Goal: Task Accomplishment & Management: Manage account settings

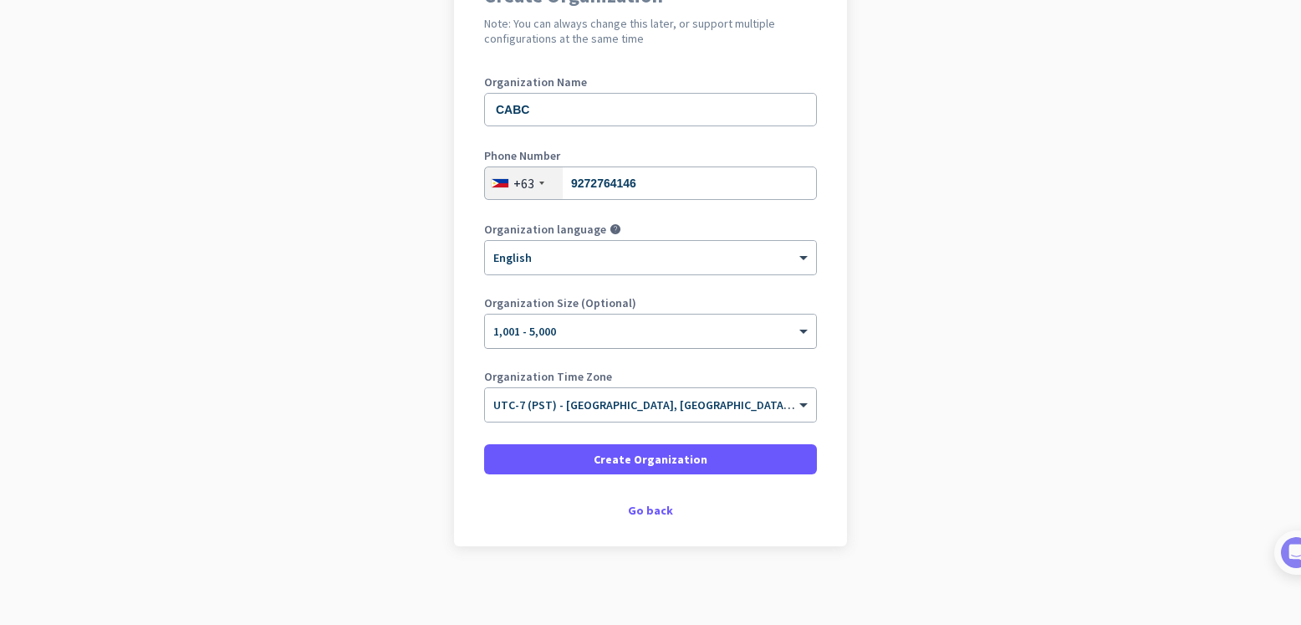
scroll to position [185, 0]
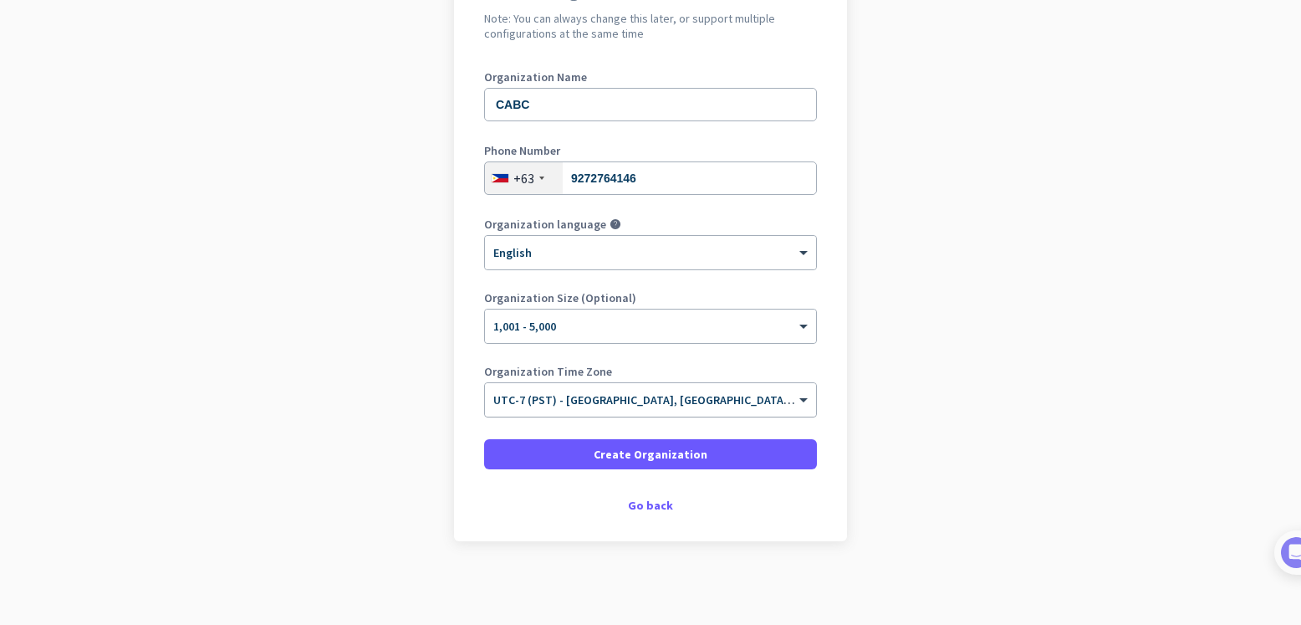
click at [666, 408] on div "× UTC-7 (PST) - [GEOGRAPHIC_DATA], [GEOGRAPHIC_DATA], [GEOGRAPHIC_DATA][PERSON_…" at bounding box center [650, 399] width 331 height 33
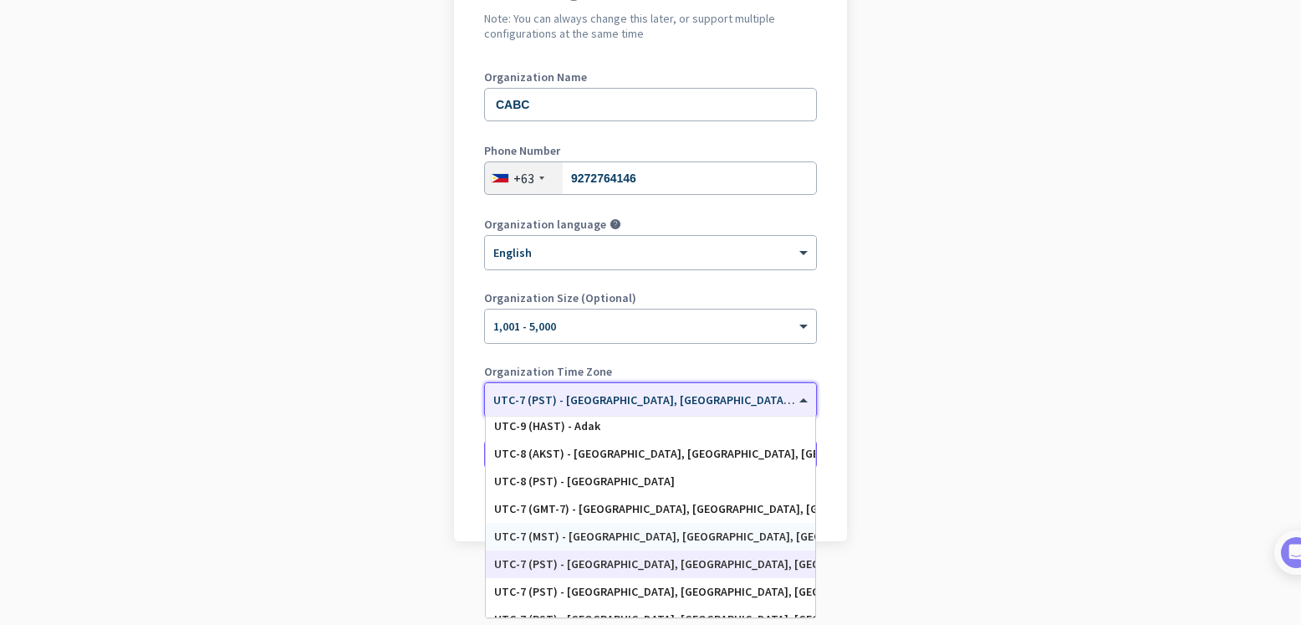
scroll to position [309, 0]
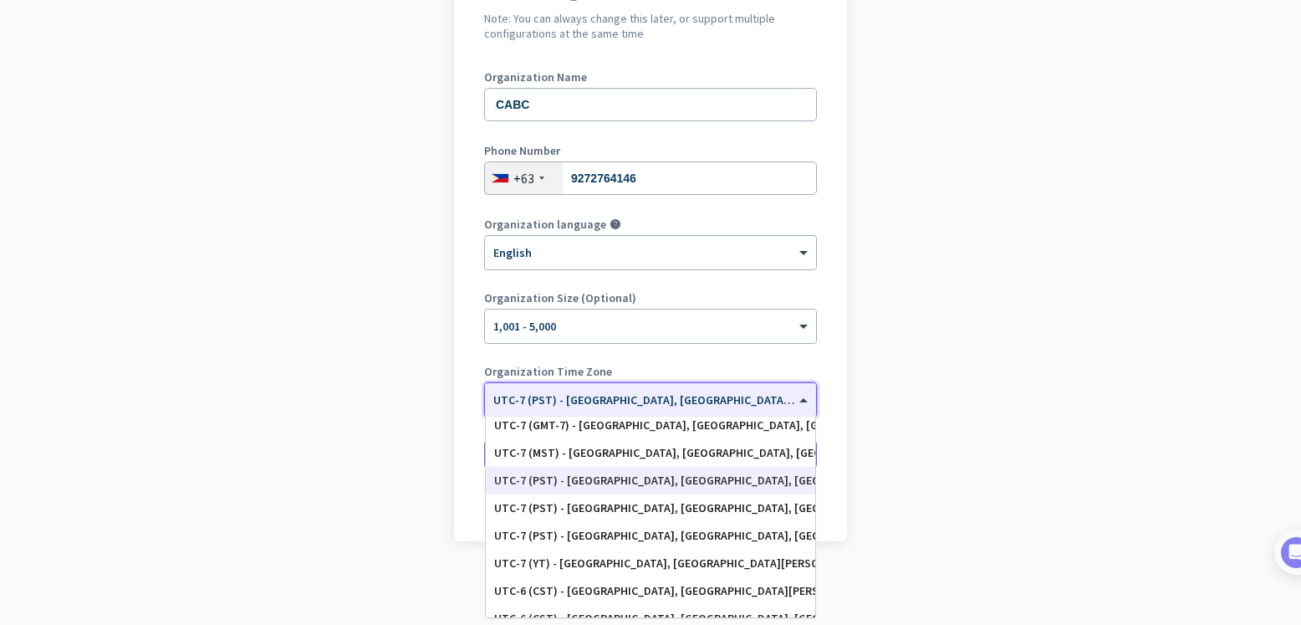
click at [568, 473] on div "UTC-7 (PST) - [GEOGRAPHIC_DATA], [GEOGRAPHIC_DATA], [GEOGRAPHIC_DATA][PERSON_NA…" at bounding box center [650, 480] width 313 height 14
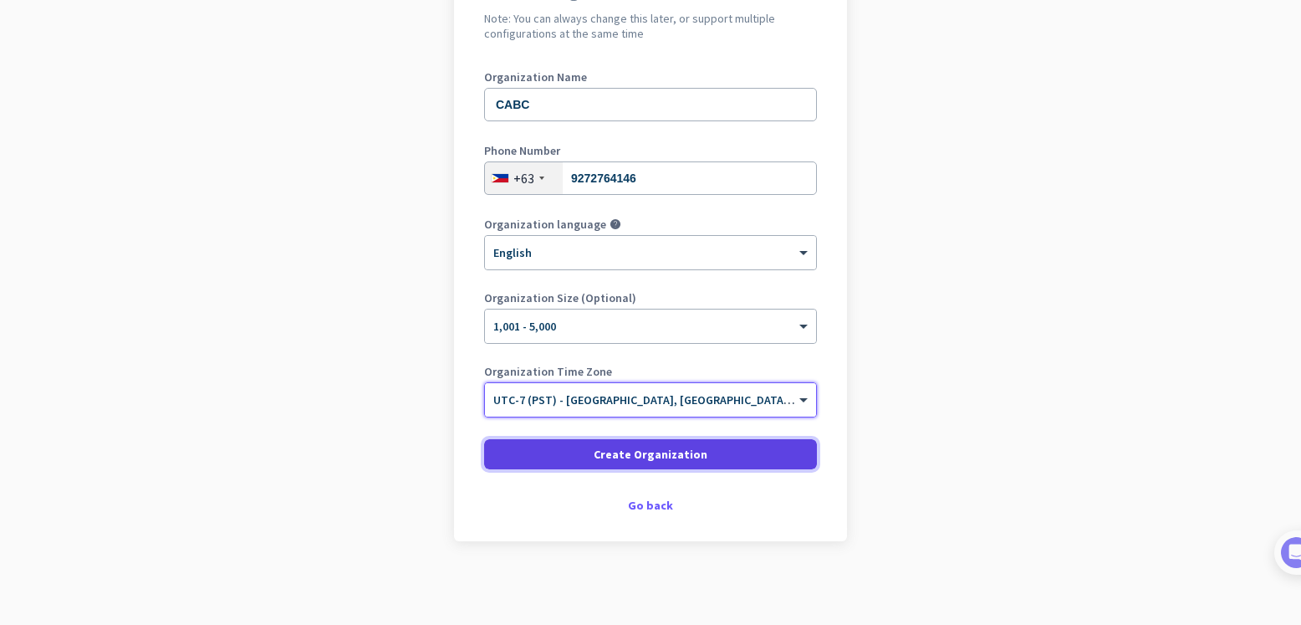
click at [636, 450] on span "Create Organization" at bounding box center [651, 454] width 114 height 17
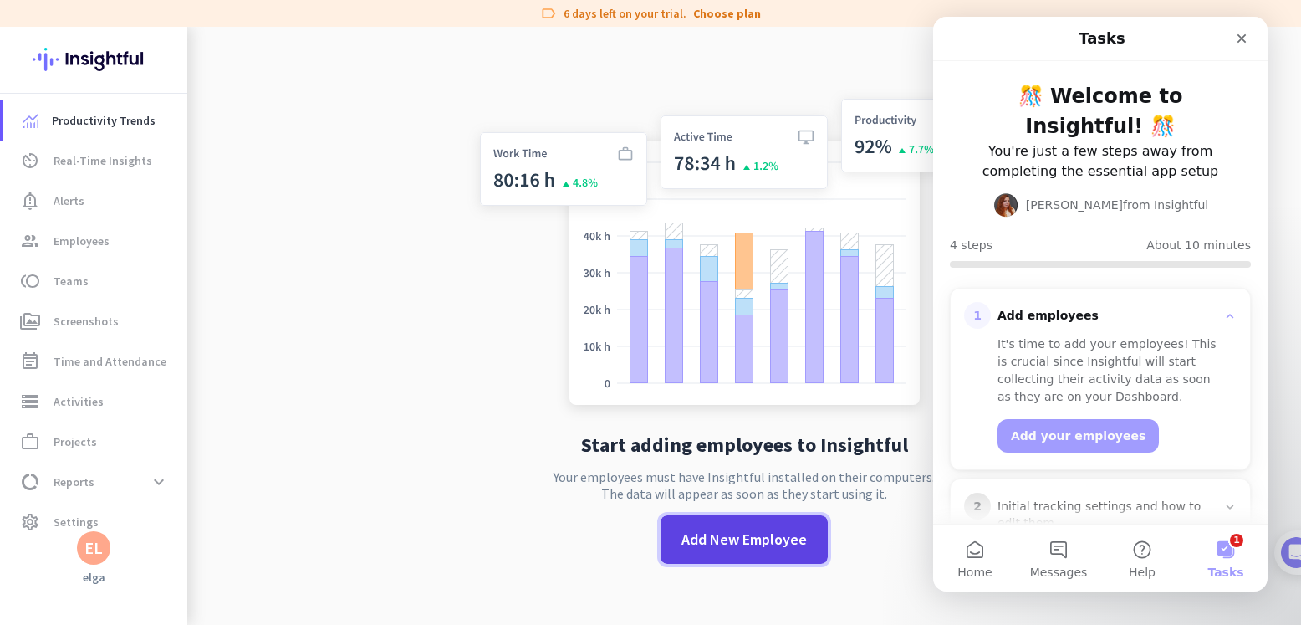
click at [763, 540] on span "Add New Employee" at bounding box center [744, 540] width 125 height 22
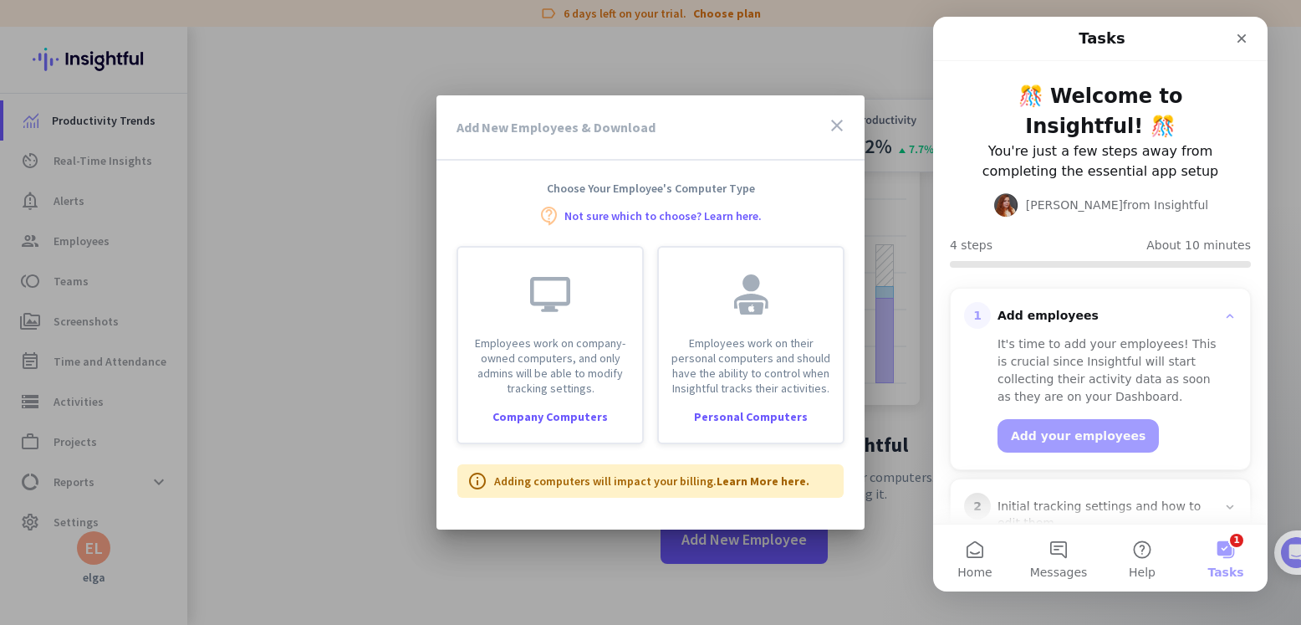
click at [664, 136] on div "Add New Employees & Download close" at bounding box center [651, 127] width 428 height 65
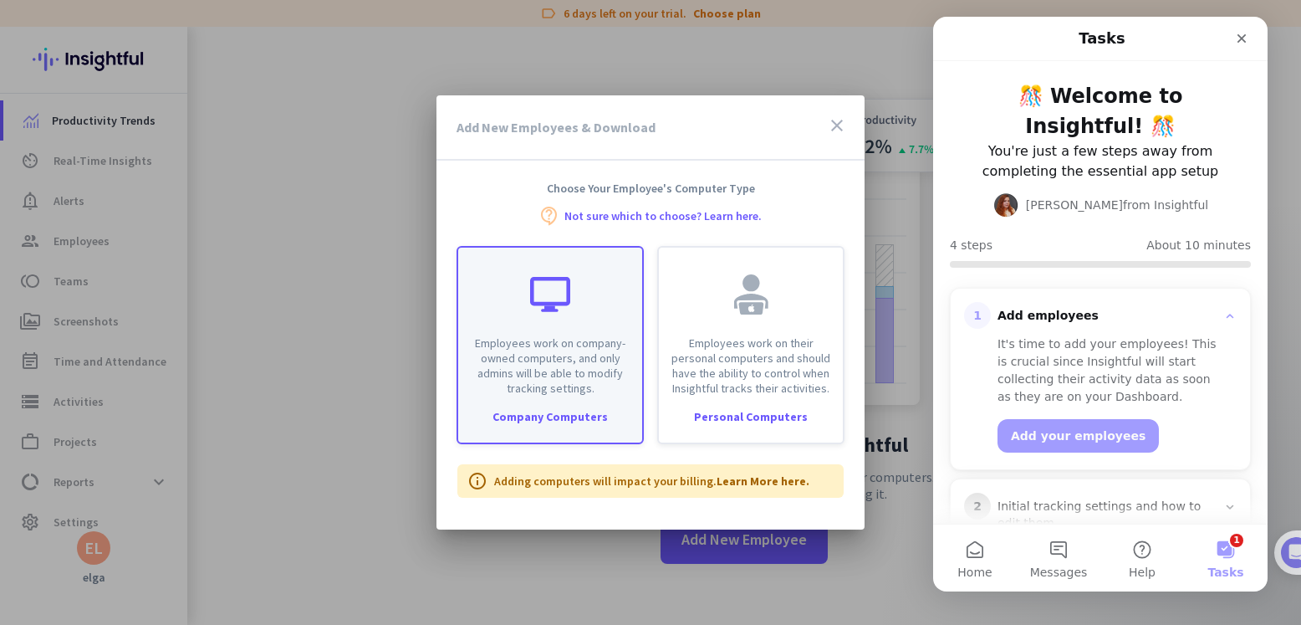
click at [580, 386] on p "Employees work on company-owned computers, and only admins will be able to modi…" at bounding box center [550, 365] width 164 height 60
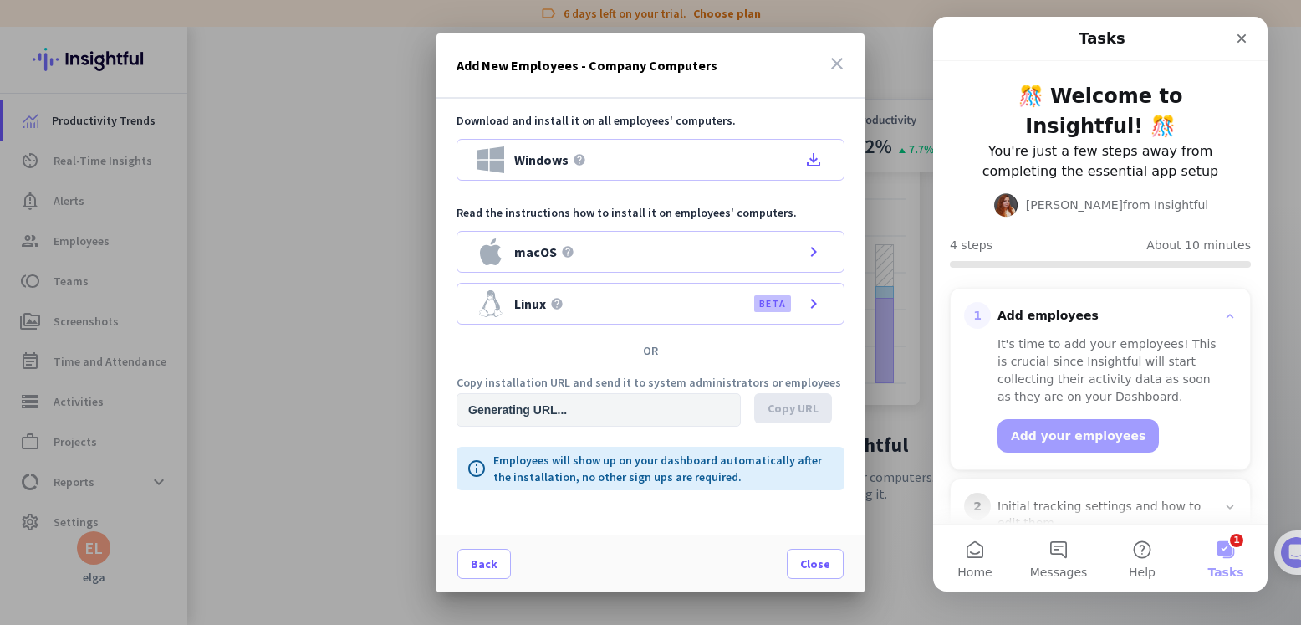
type input "[URL][DOMAIN_NAME]"
click at [840, 61] on icon "close" at bounding box center [837, 64] width 20 height 20
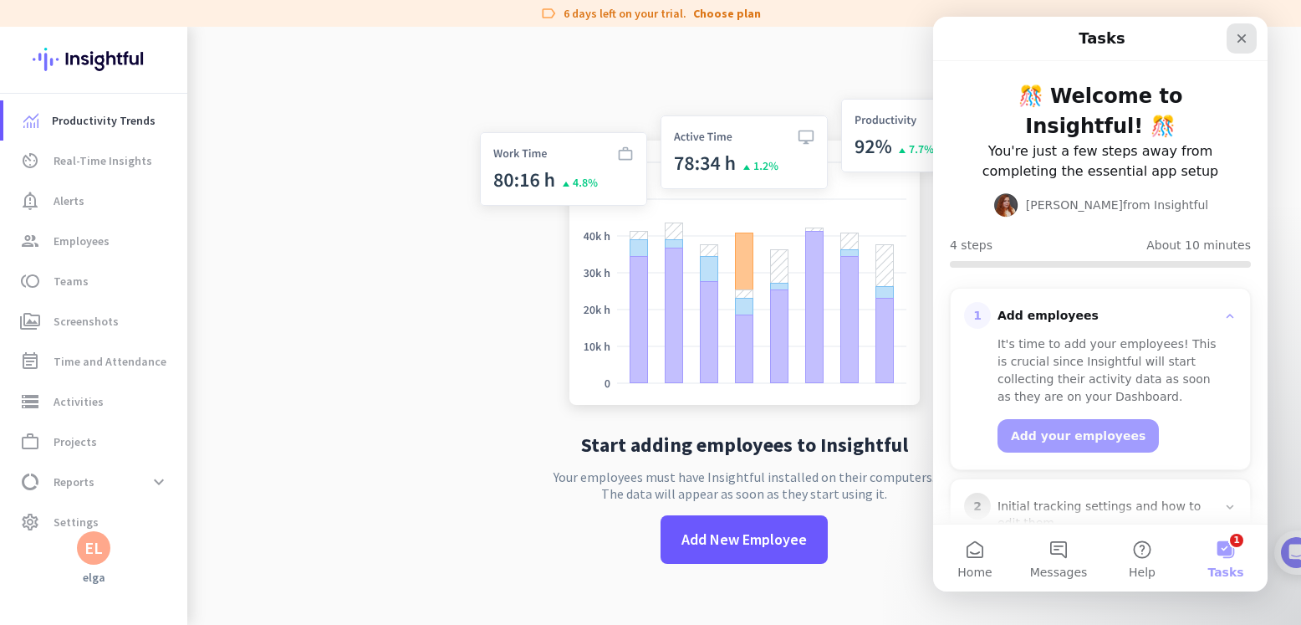
click at [1248, 41] on icon "Close" at bounding box center [1241, 38] width 13 height 13
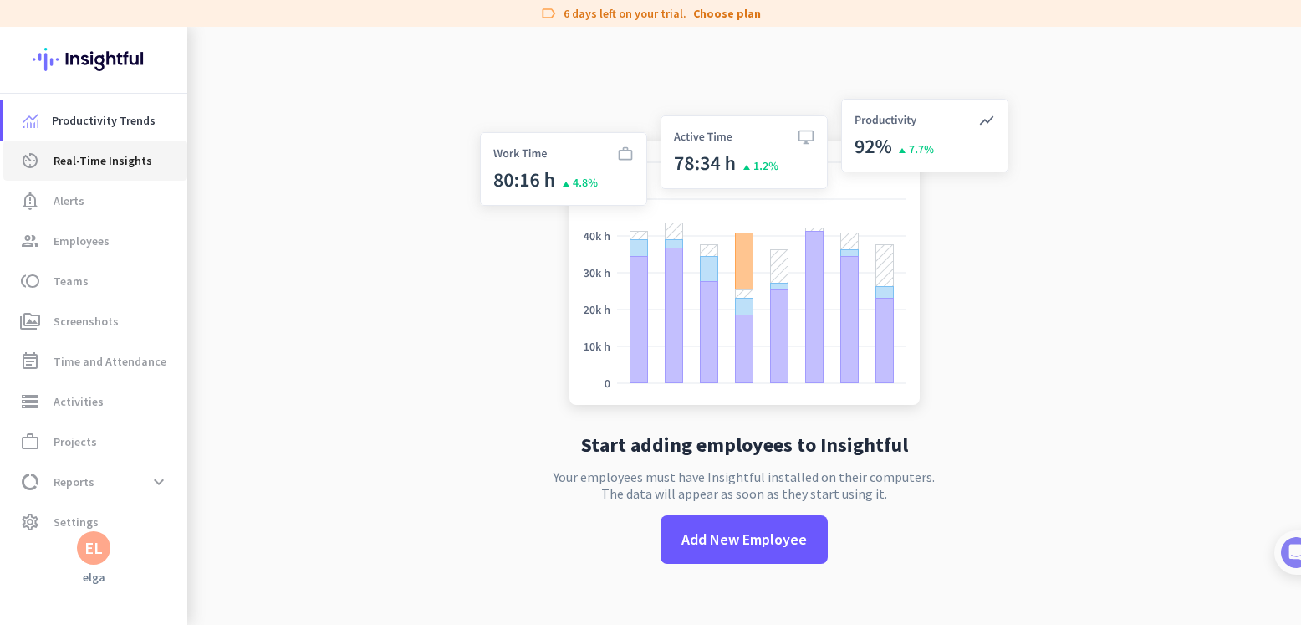
click at [109, 165] on span "Real-Time Insights" at bounding box center [103, 161] width 99 height 20
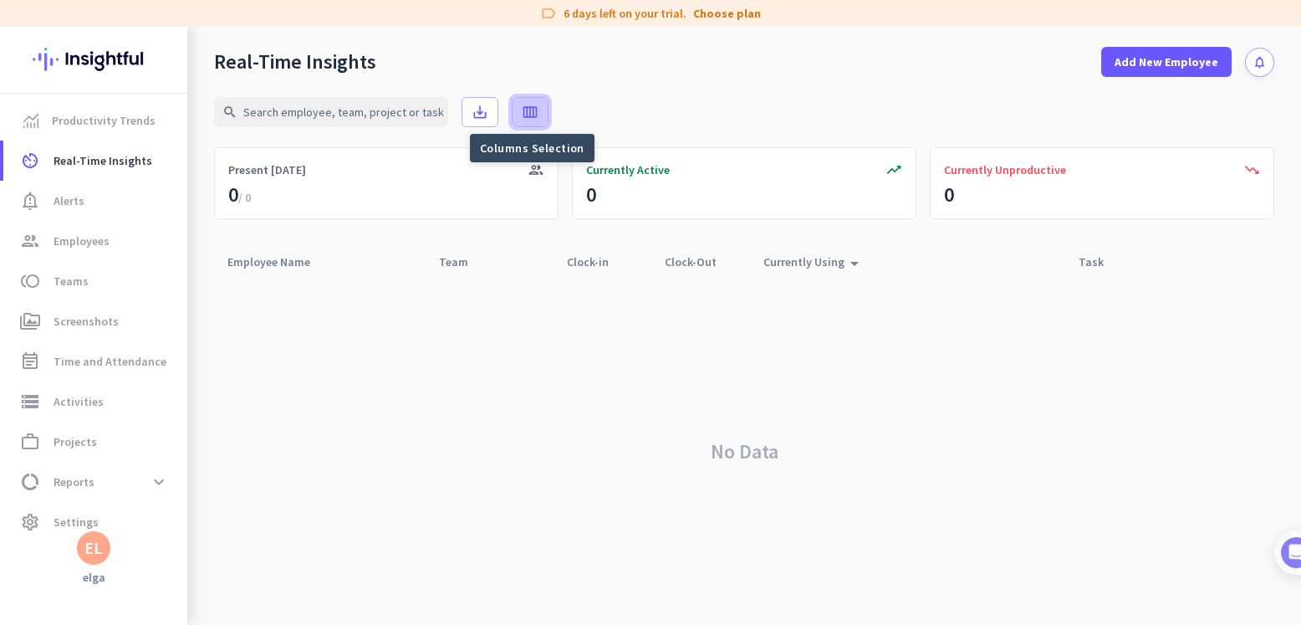
click at [534, 105] on icon "calendar_view_week" at bounding box center [530, 112] width 17 height 17
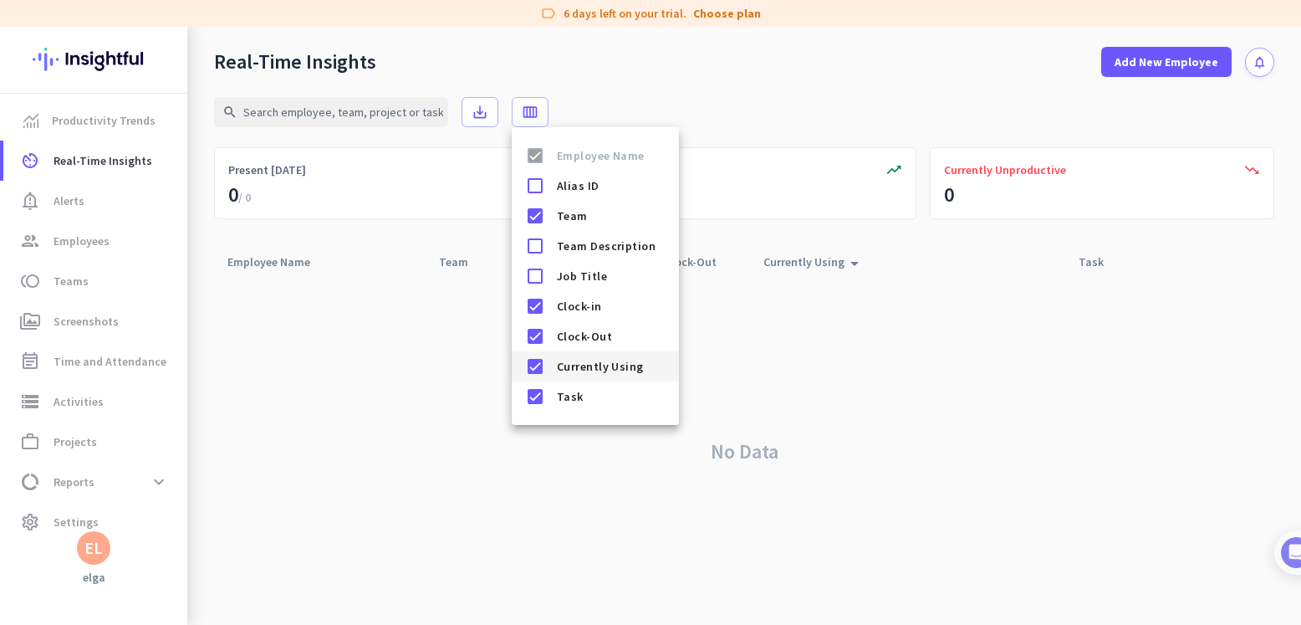
drag, startPoint x: 536, startPoint y: 368, endPoint x: 539, endPoint y: 380, distance: 12.2
click at [535, 368] on div at bounding box center [535, 366] width 33 height 33
click at [540, 401] on div at bounding box center [535, 396] width 33 height 33
click at [528, 278] on div at bounding box center [535, 275] width 33 height 33
click at [791, 339] on div at bounding box center [650, 312] width 1301 height 625
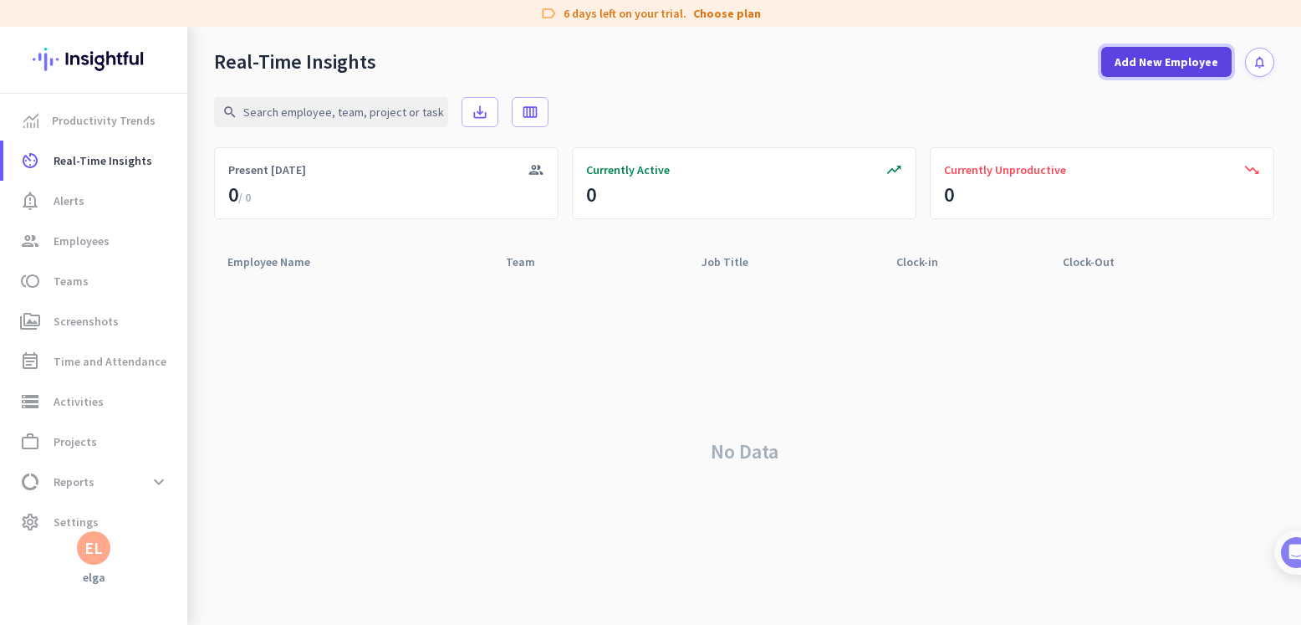
click at [1150, 66] on span "Add New Employee" at bounding box center [1167, 62] width 104 height 17
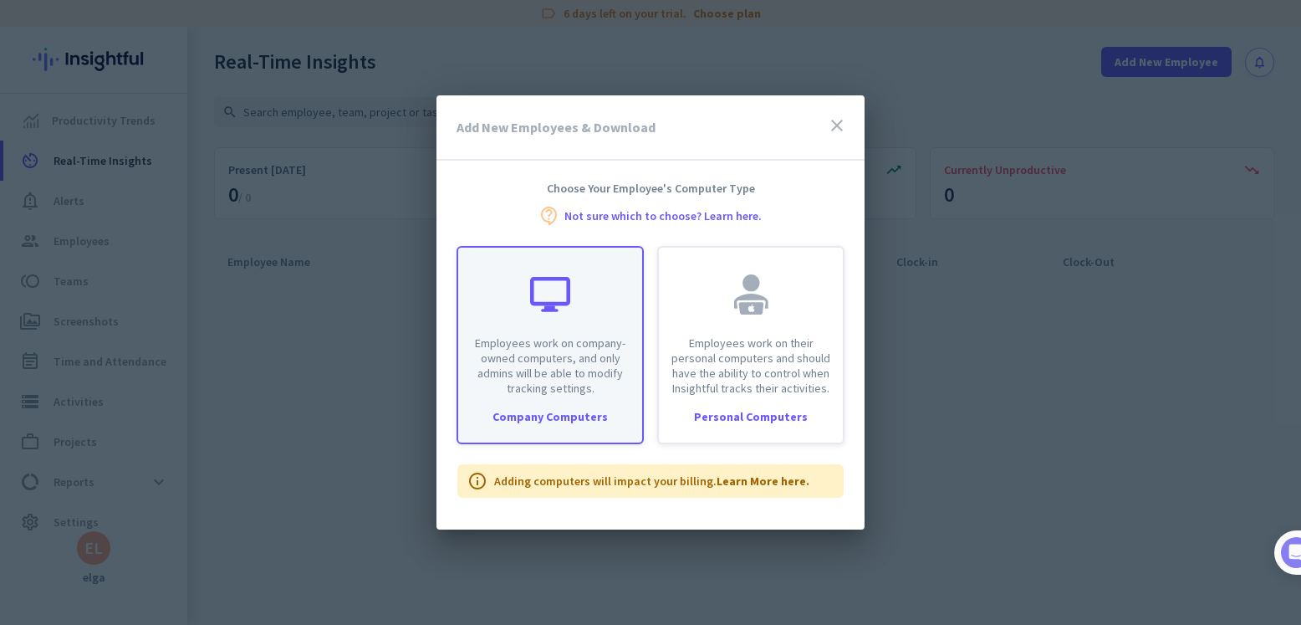
click at [573, 415] on div "Company Computers" at bounding box center [550, 417] width 184 height 12
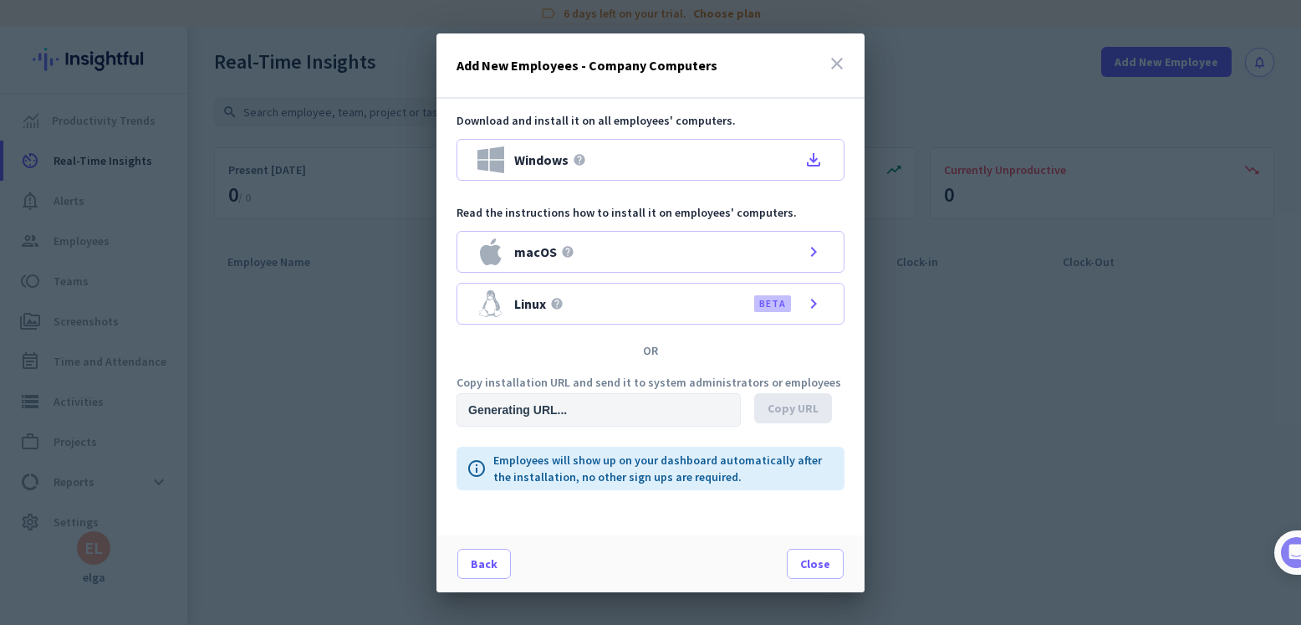
type input "[URL][DOMAIN_NAME]"
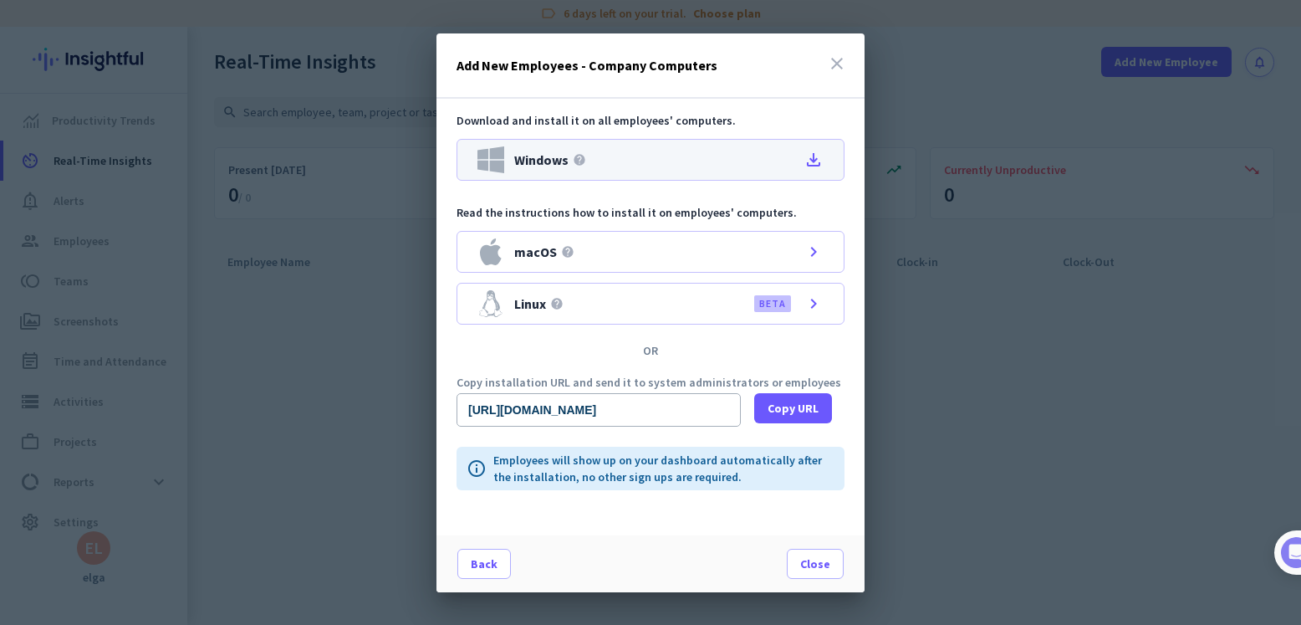
click at [706, 166] on div "Windows help file_download" at bounding box center [651, 160] width 388 height 42
click at [842, 59] on icon "close" at bounding box center [837, 64] width 20 height 20
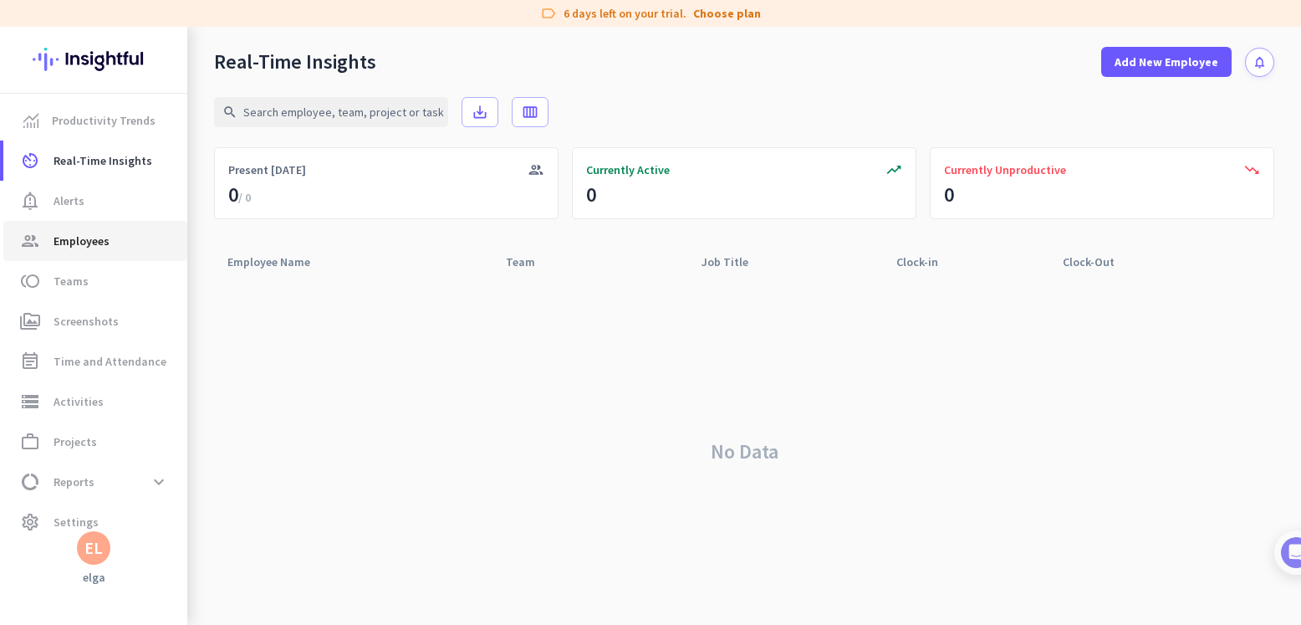
click at [99, 241] on span "Employees" at bounding box center [82, 241] width 56 height 20
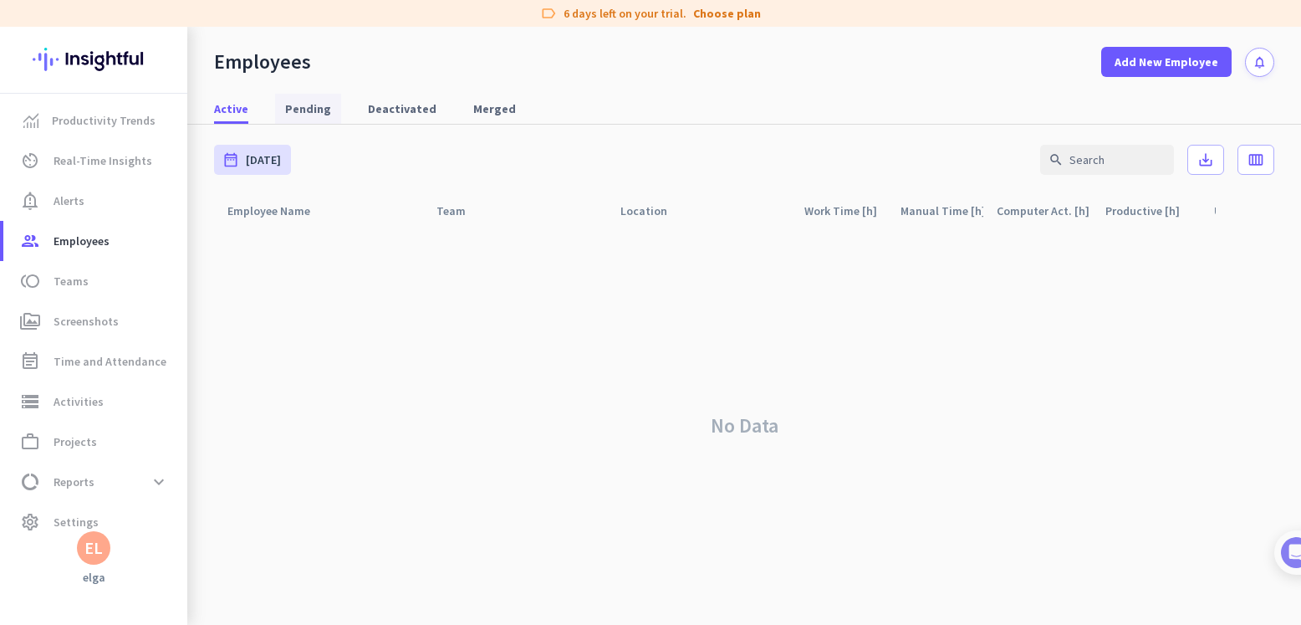
click at [305, 103] on span "Pending" at bounding box center [308, 108] width 46 height 17
click at [386, 110] on span "Deactivated" at bounding box center [402, 108] width 69 height 17
click at [473, 116] on span "Merged" at bounding box center [494, 108] width 43 height 17
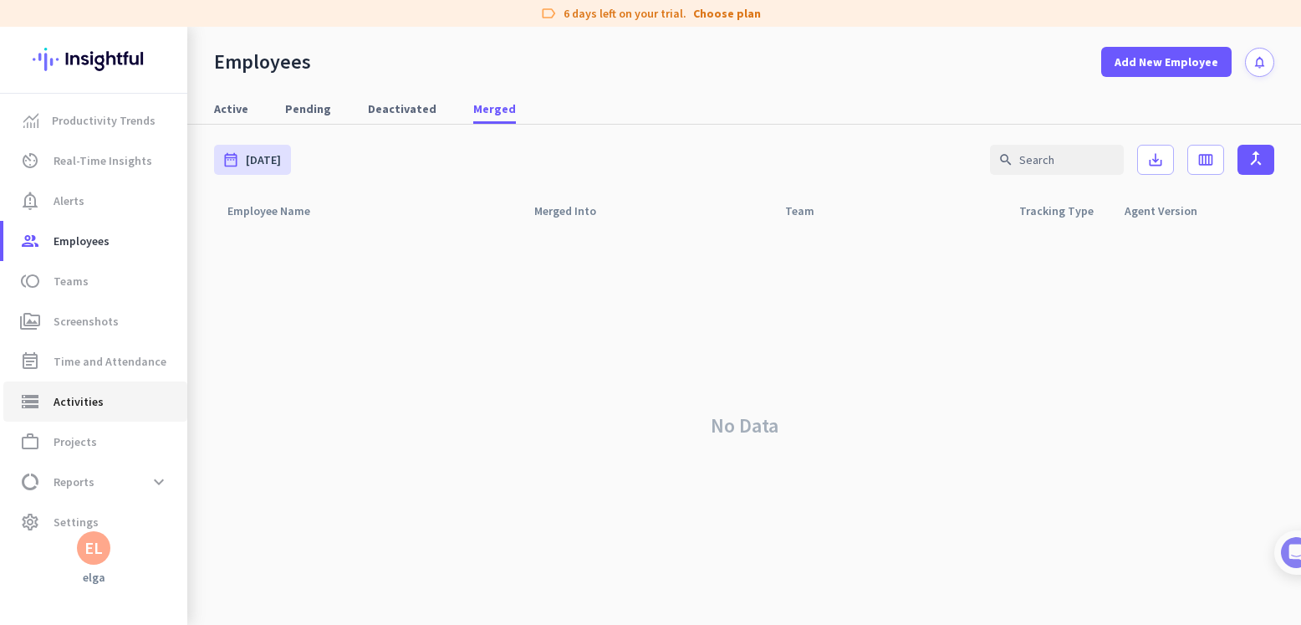
click at [109, 381] on link "storage Activities" at bounding box center [95, 401] width 184 height 40
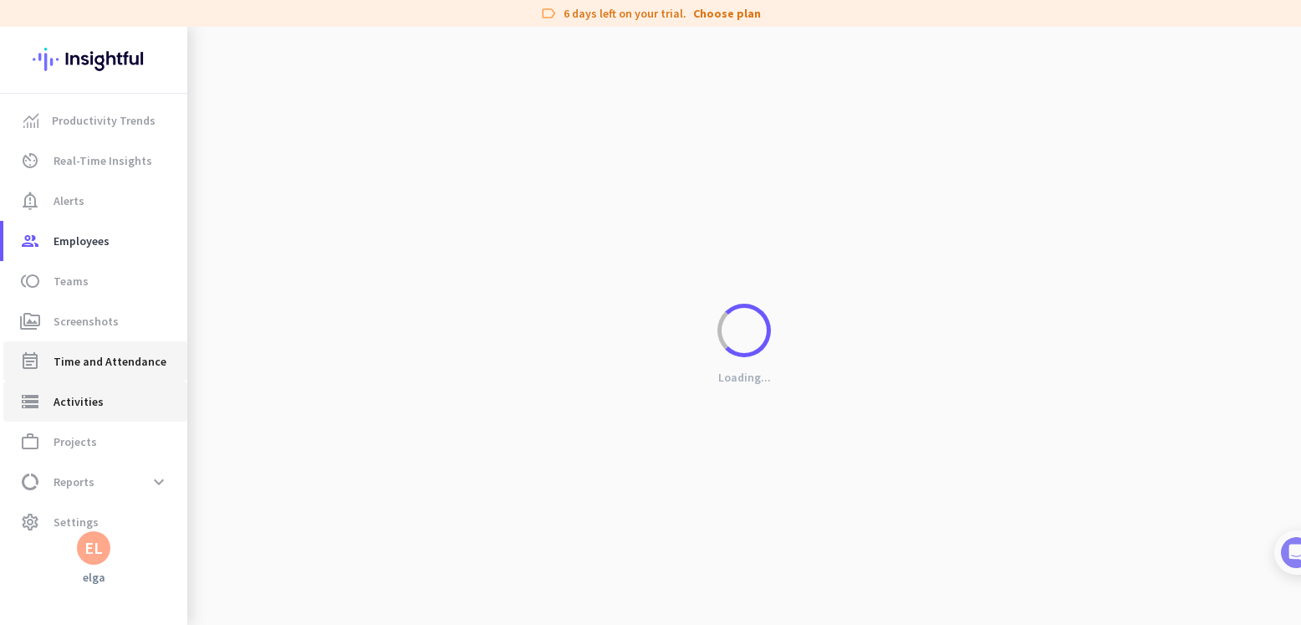
type input "[DATE]"
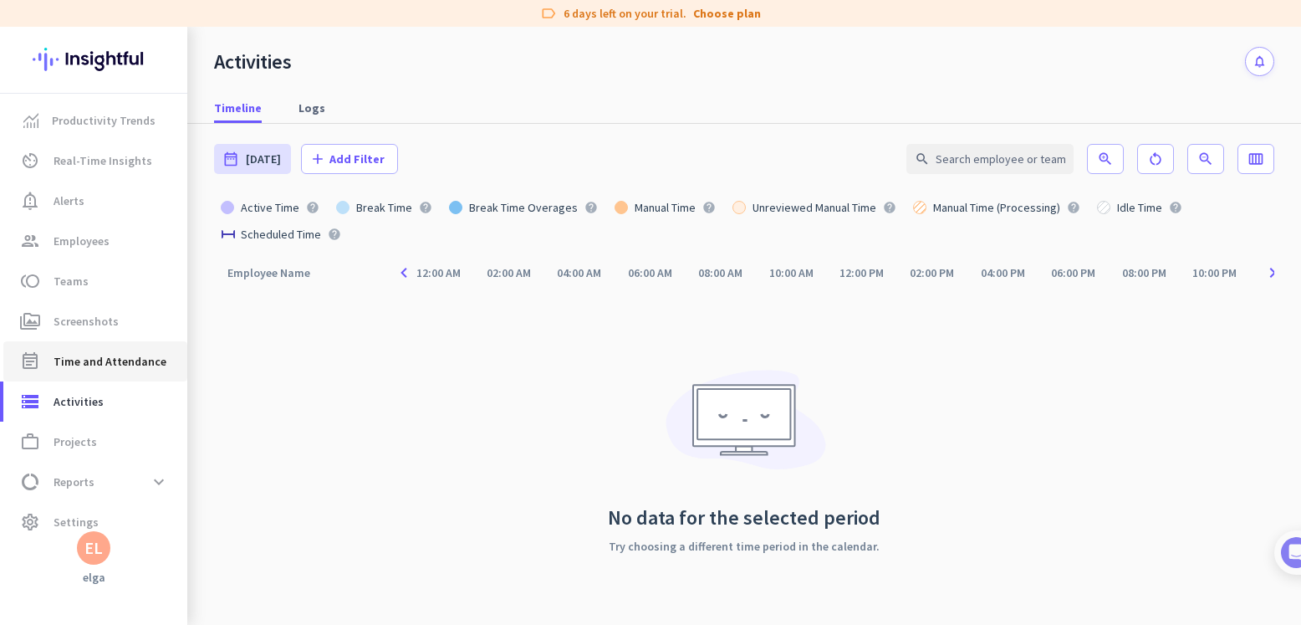
click at [115, 362] on span "Time and Attendance" at bounding box center [110, 361] width 113 height 20
type input "[DATE] - [DATE]"
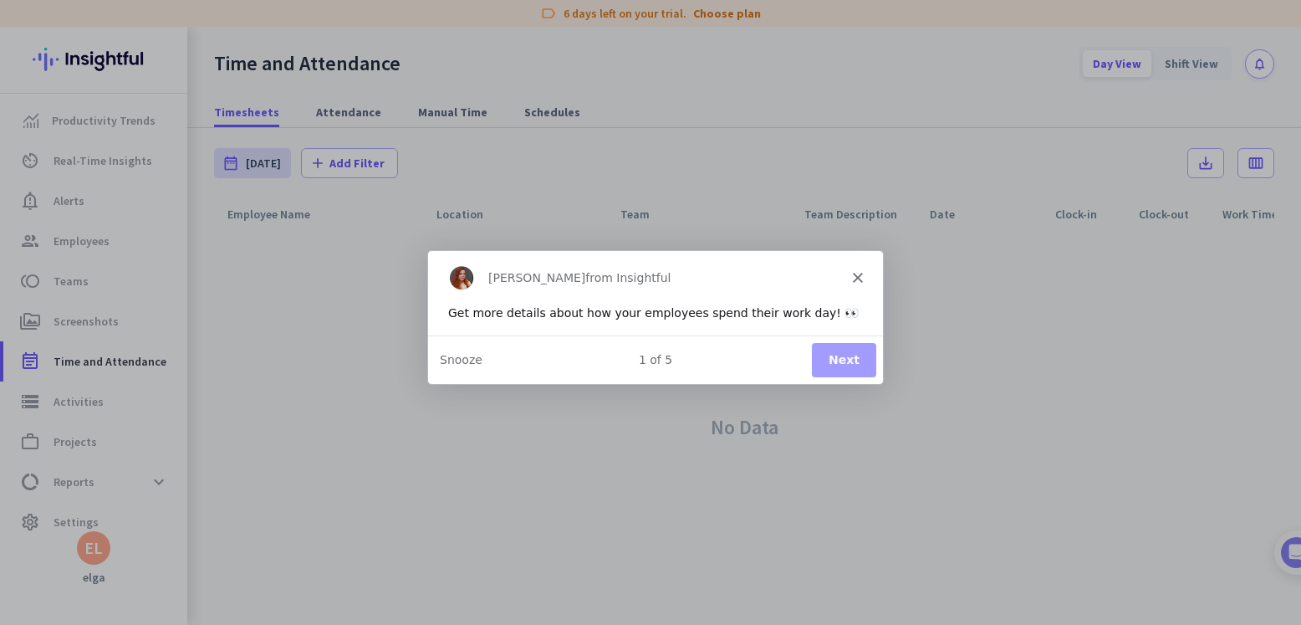
click at [853, 275] on icon "Close" at bounding box center [857, 277] width 10 height 10
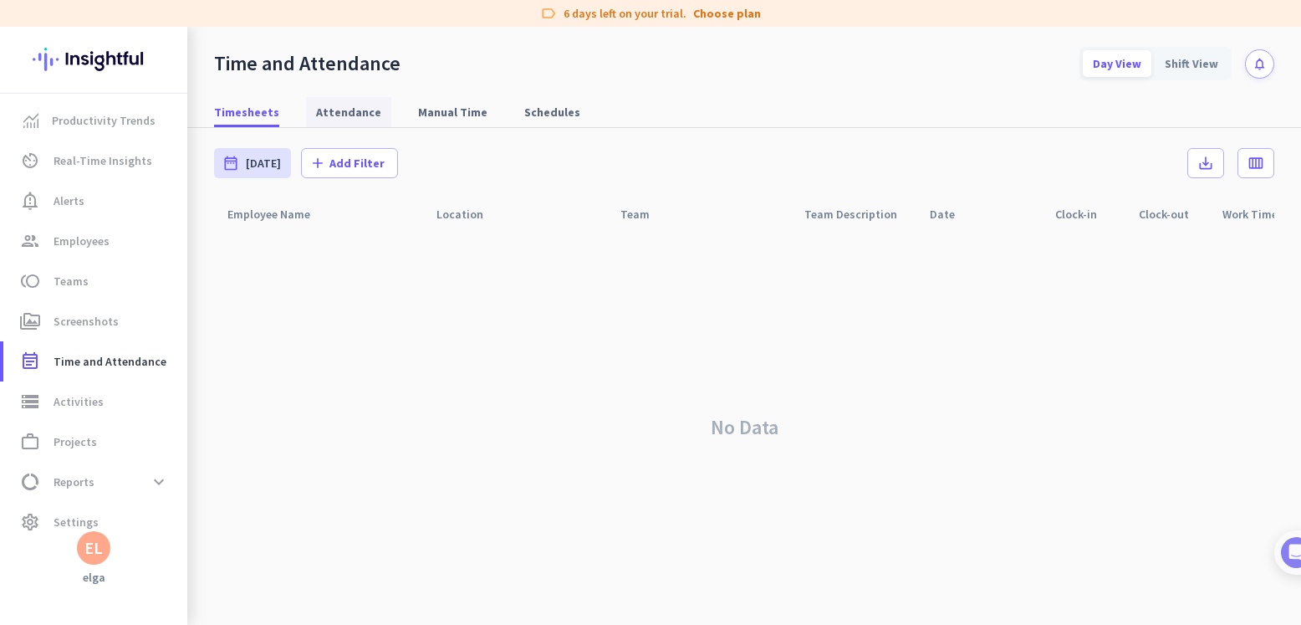
click at [366, 117] on span "Attendance" at bounding box center [348, 112] width 65 height 17
type input "[DATE] - [DATE]"
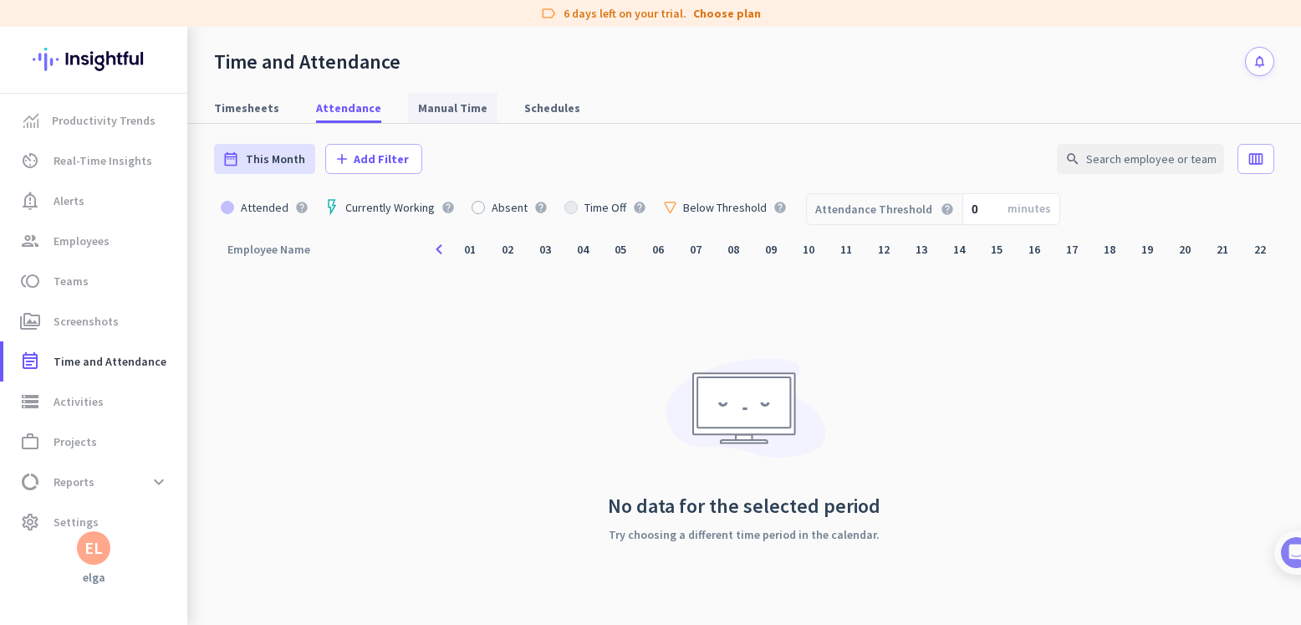
click at [423, 114] on span "Manual Time" at bounding box center [452, 108] width 69 height 17
type input "[DATE] - [DATE]"
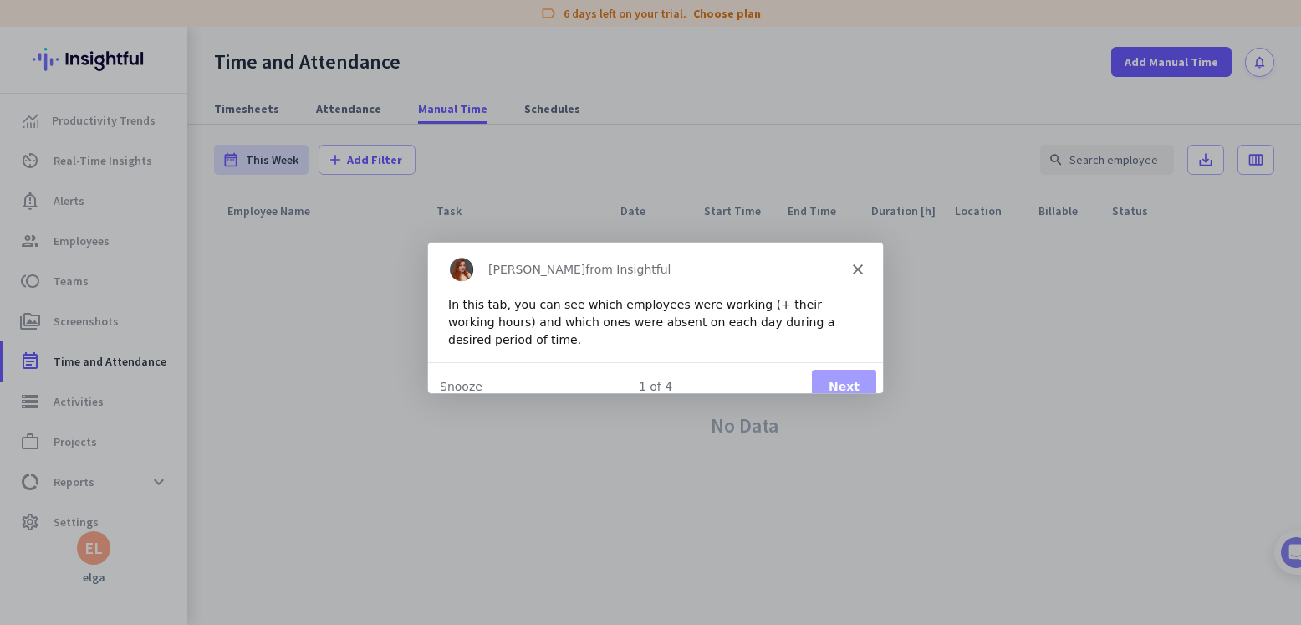
click at [861, 270] on icon "Close" at bounding box center [857, 268] width 10 height 10
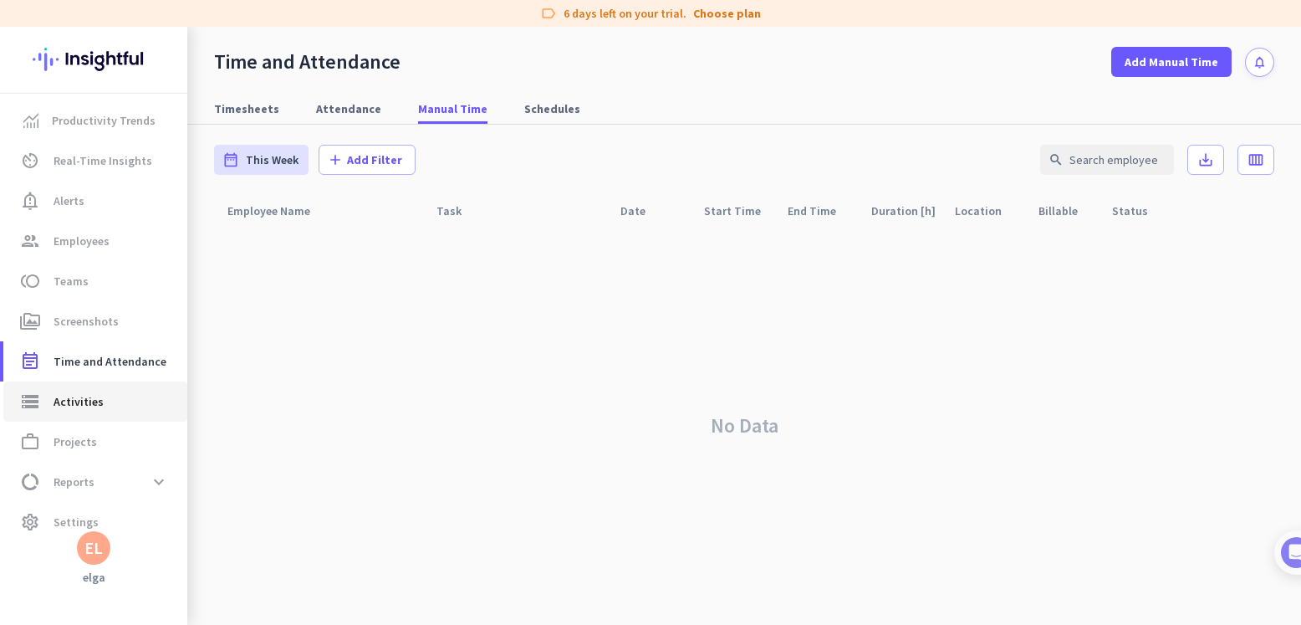
click at [119, 404] on span "storage Activities" at bounding box center [95, 401] width 157 height 20
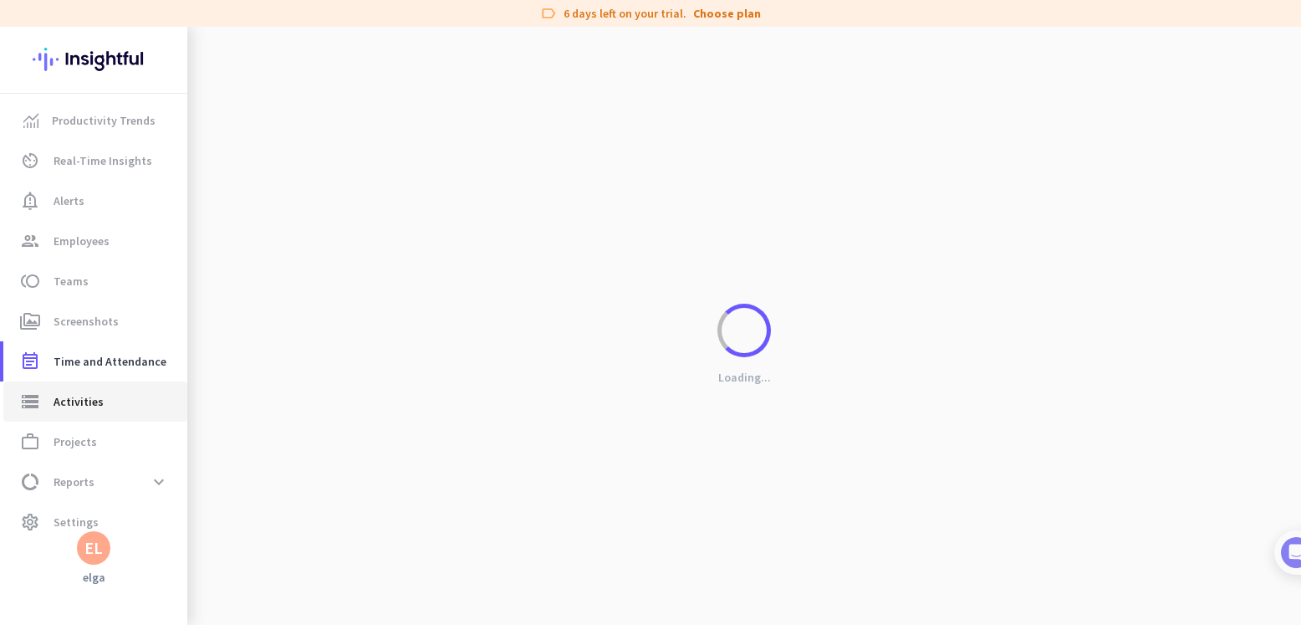
type input "[DATE]"
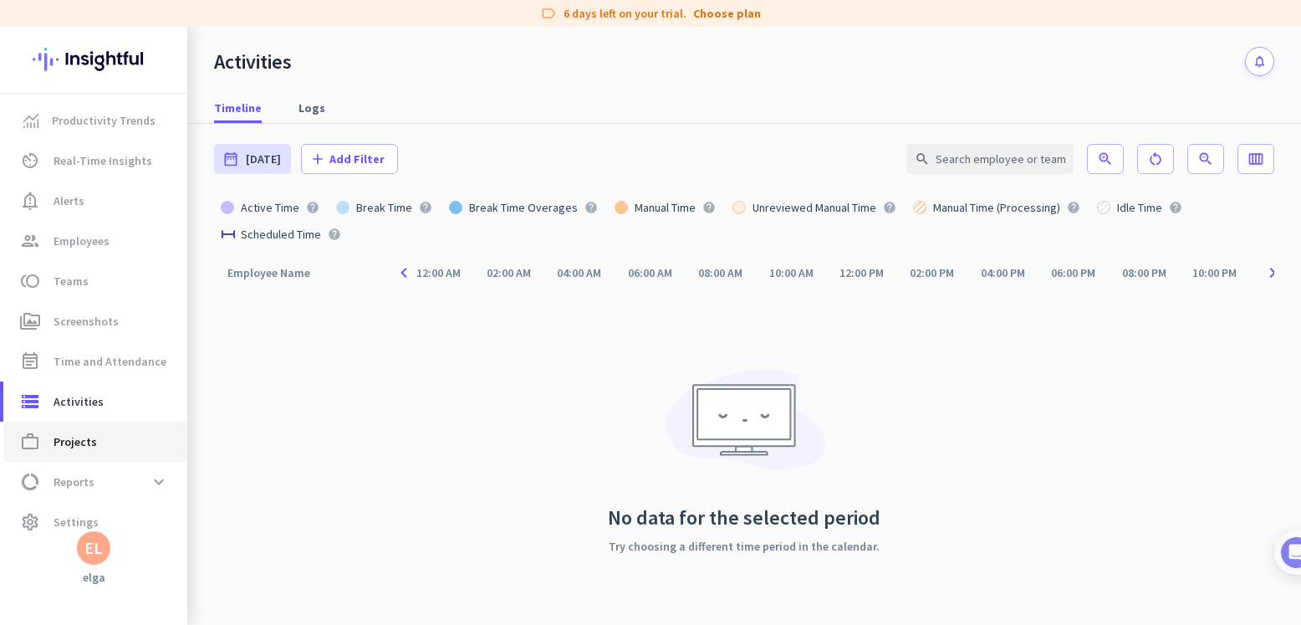
click at [65, 436] on span "Projects" at bounding box center [75, 442] width 43 height 20
type input "[DATE] - [DATE]"
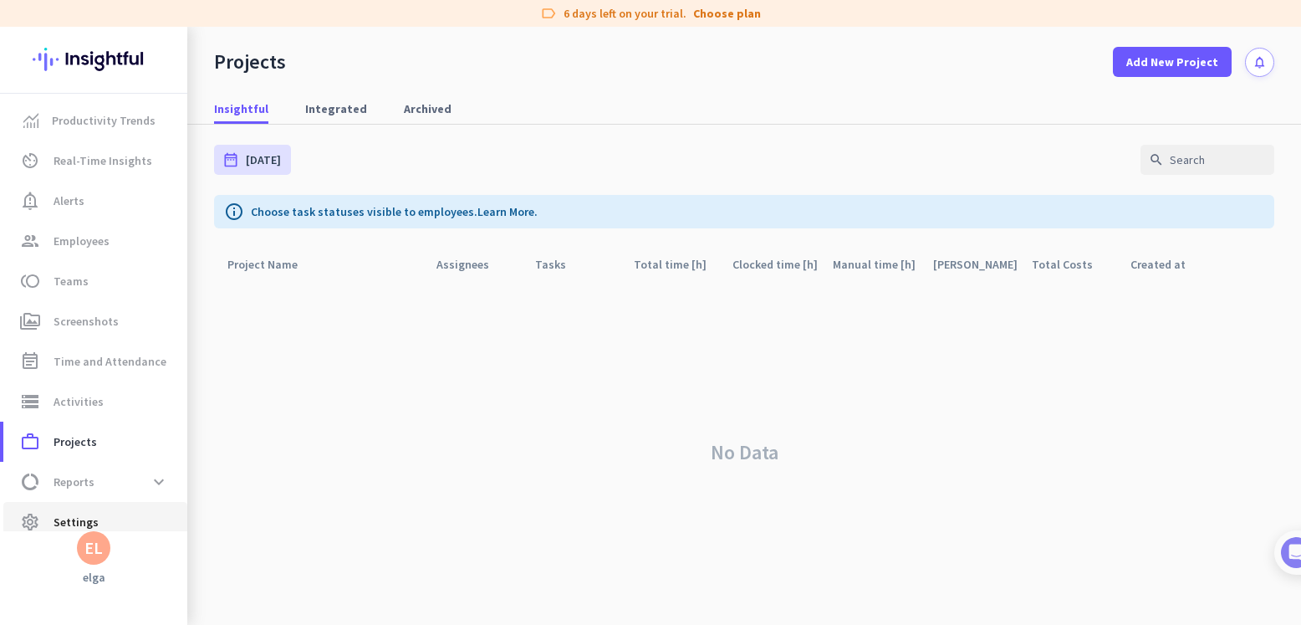
click at [95, 514] on span "Settings" at bounding box center [76, 522] width 45 height 20
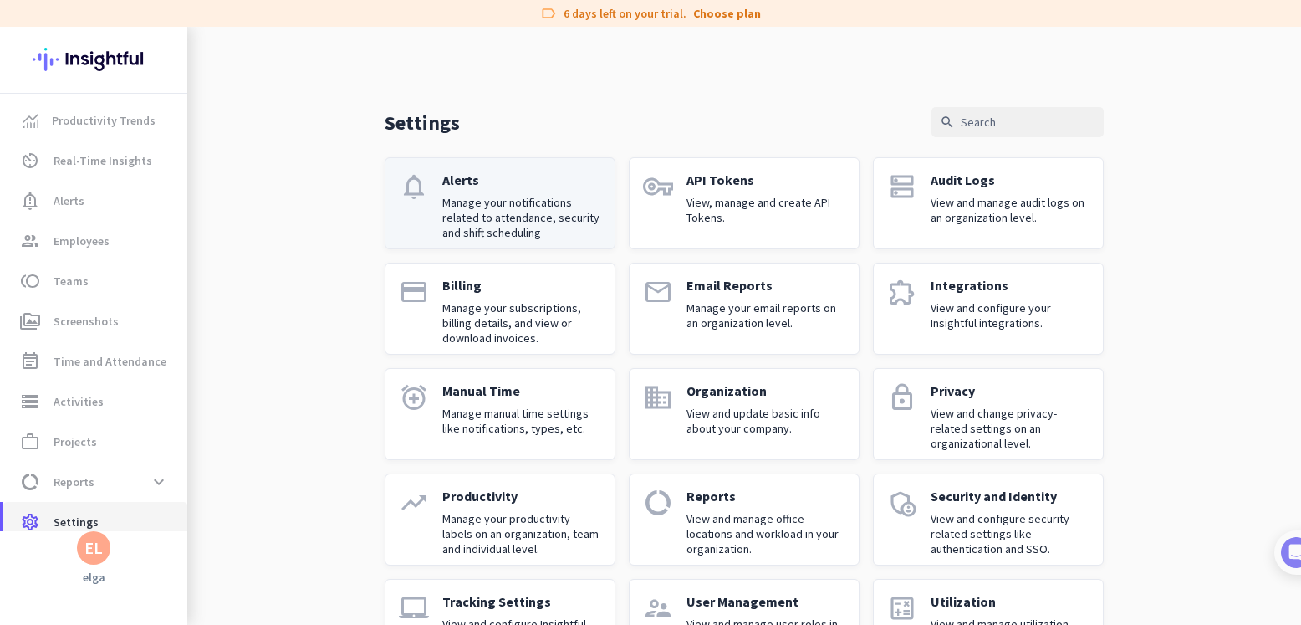
scroll to position [73, 0]
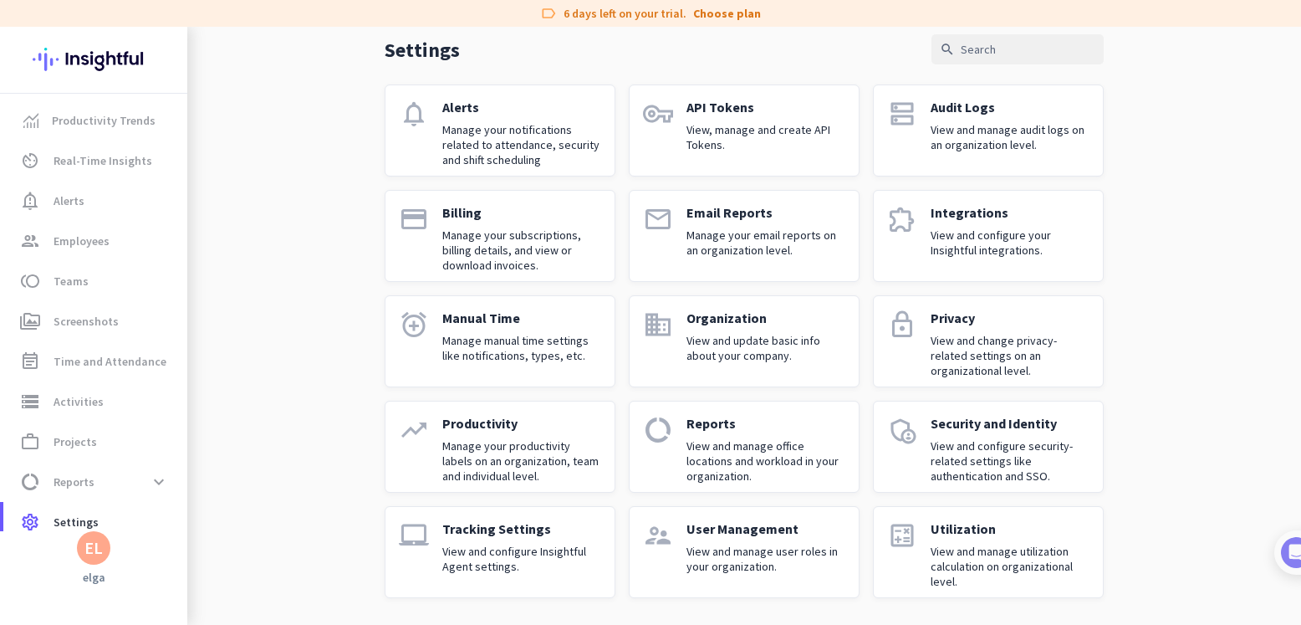
click at [756, 542] on div "User Management View and manage user roles in your organization." at bounding box center [766, 552] width 159 height 64
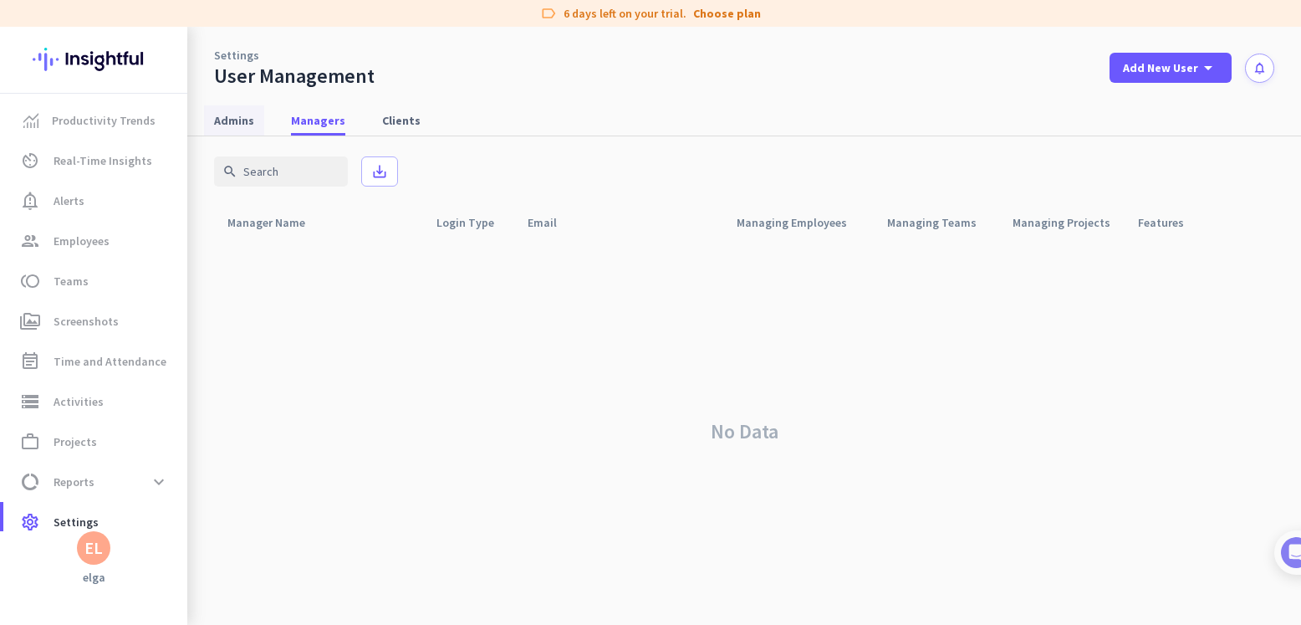
click at [230, 122] on span "Admins" at bounding box center [234, 120] width 40 height 17
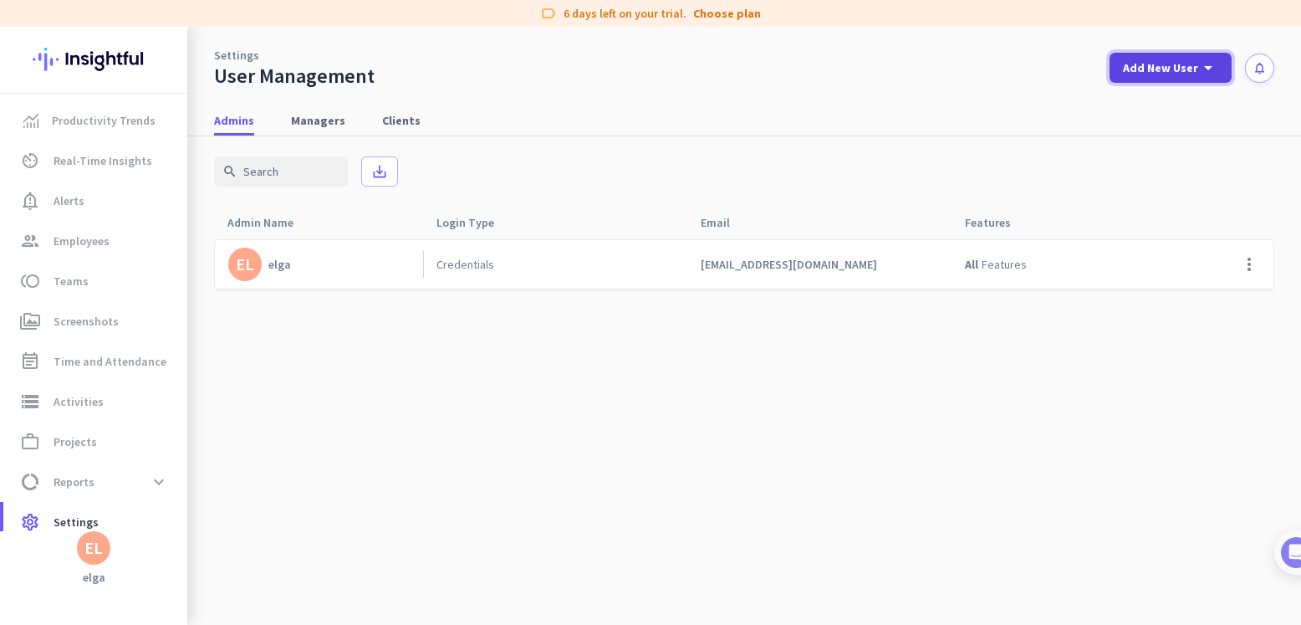
click at [1184, 63] on span "Add New User" at bounding box center [1160, 67] width 75 height 17
click at [1179, 104] on div "Admin" at bounding box center [1170, 104] width 38 height 17
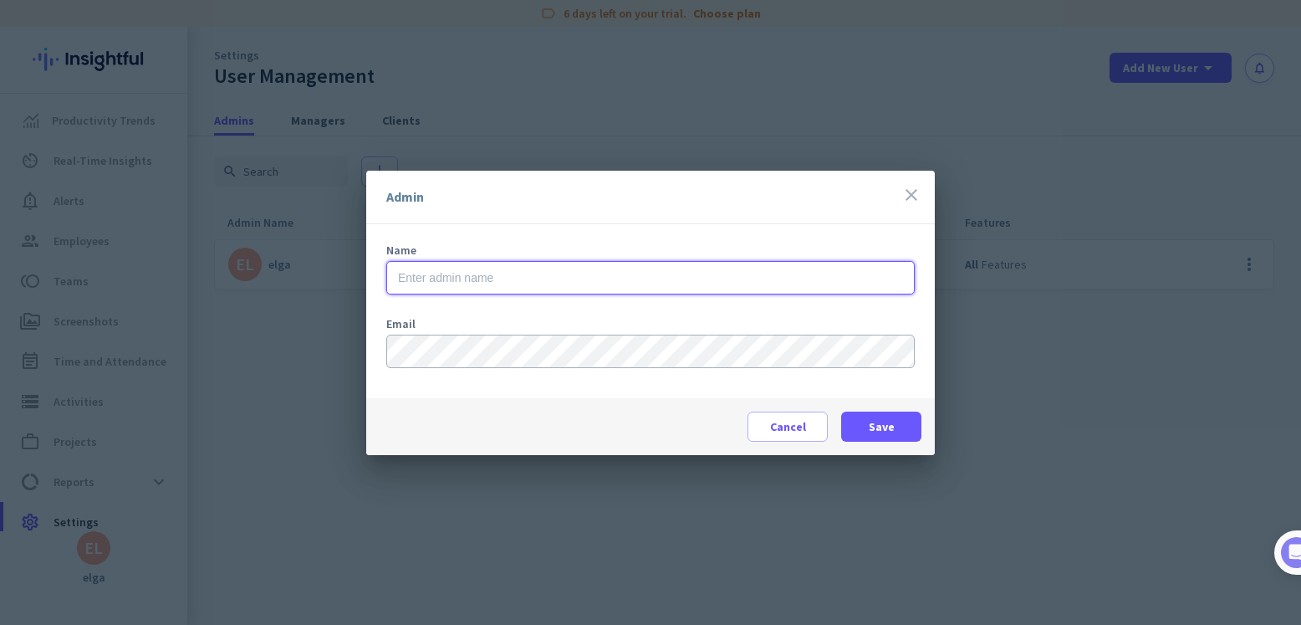
click at [442, 285] on input "text" at bounding box center [650, 277] width 529 height 33
type input "administrator"
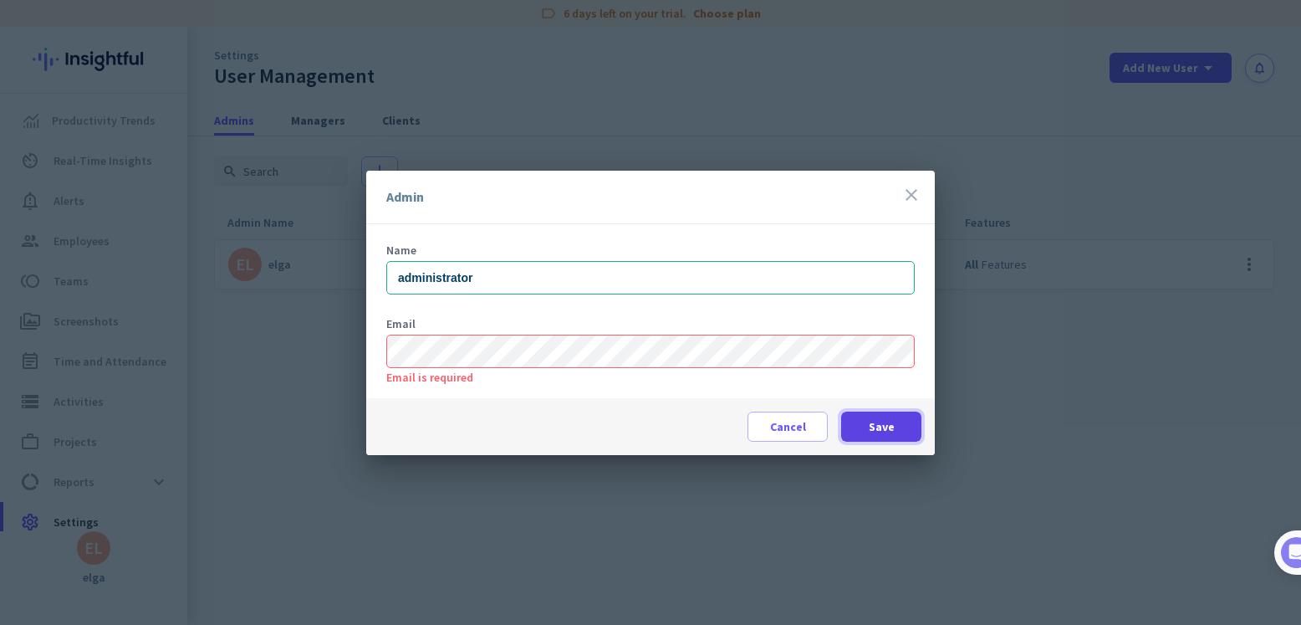
click at [902, 437] on span at bounding box center [881, 426] width 80 height 40
click at [778, 425] on span "Cancel" at bounding box center [788, 426] width 36 height 17
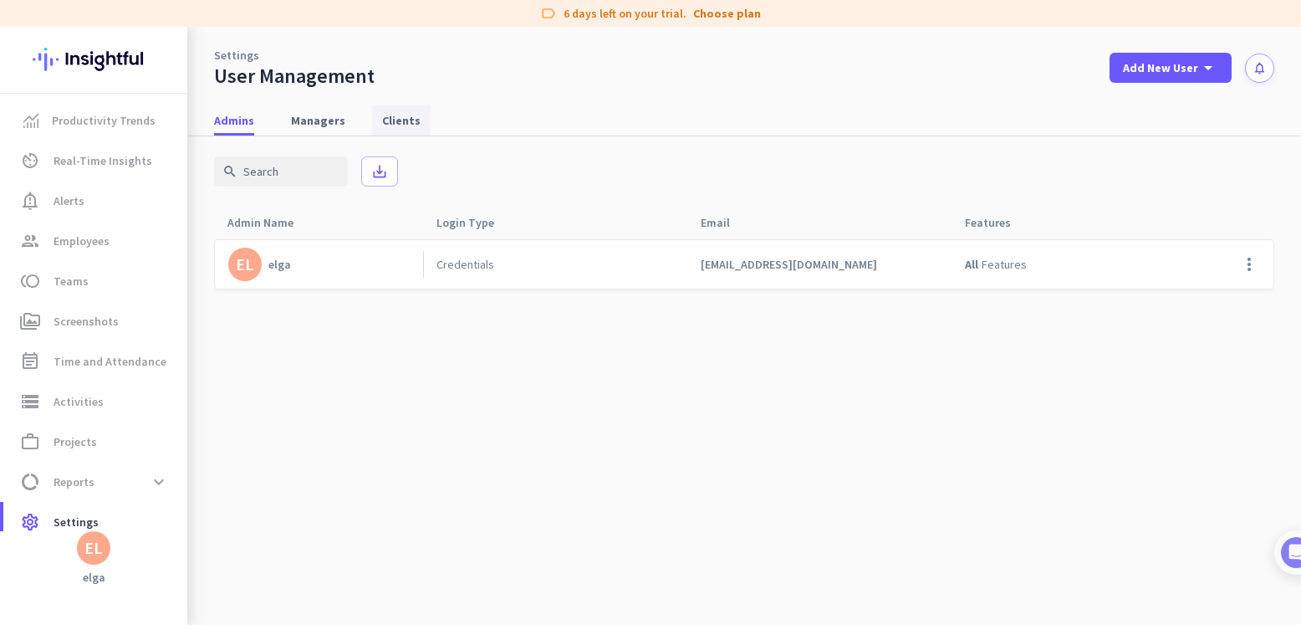
click at [395, 123] on span "Clients" at bounding box center [401, 120] width 38 height 17
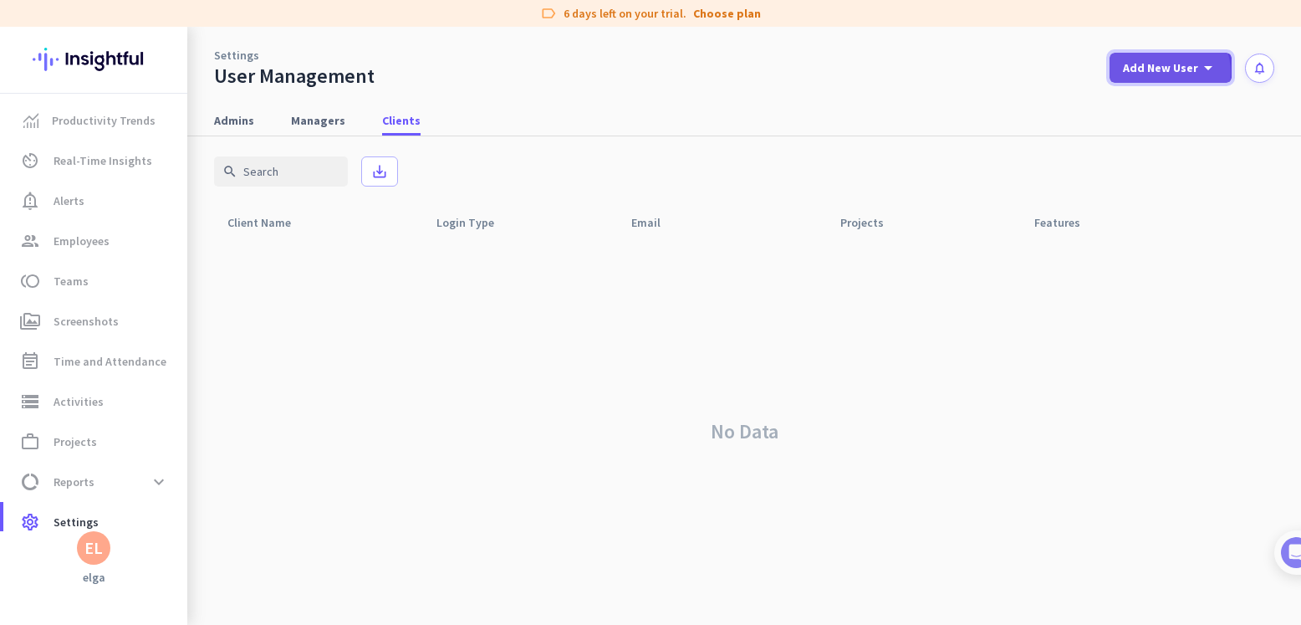
click at [1163, 73] on span "Add New User" at bounding box center [1160, 67] width 75 height 17
click at [1158, 187] on div "Client" at bounding box center [1168, 184] width 34 height 17
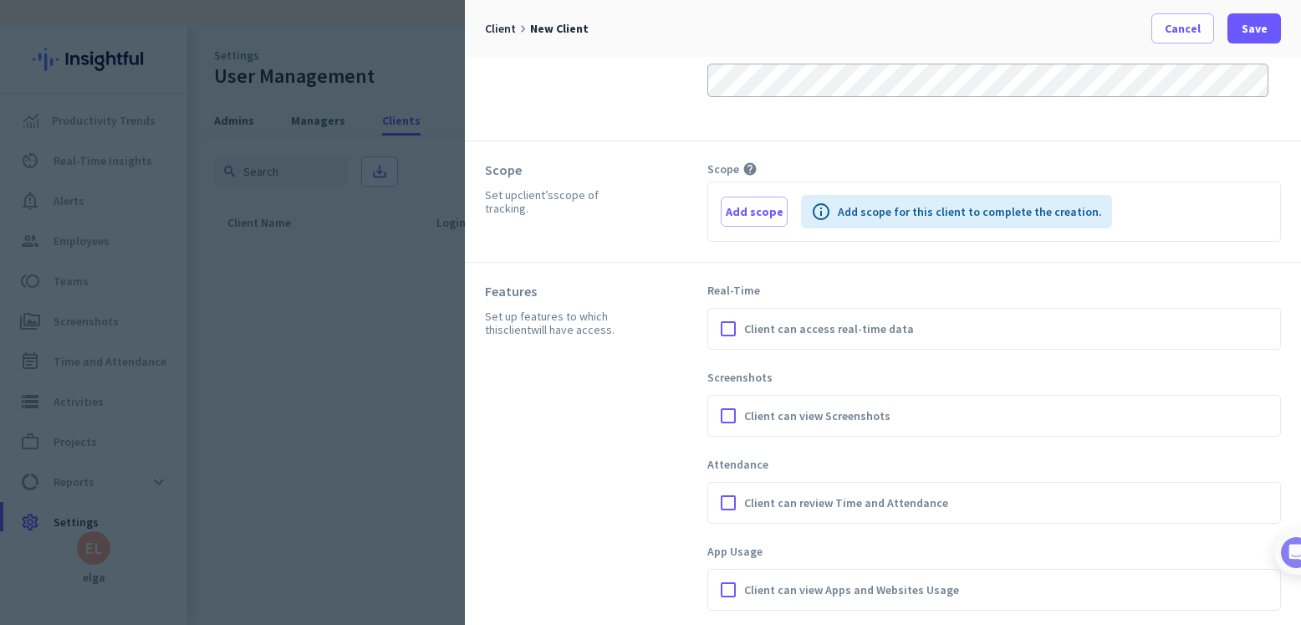
scroll to position [110, 0]
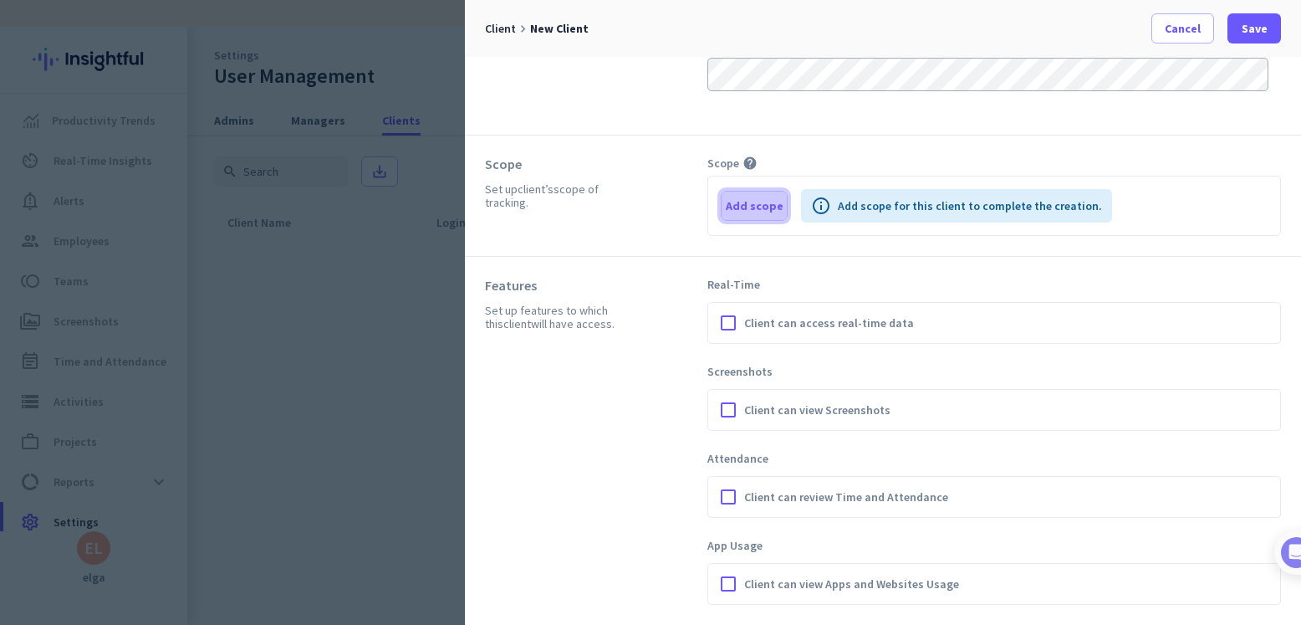
click at [747, 199] on span "Add scope" at bounding box center [755, 205] width 58 height 17
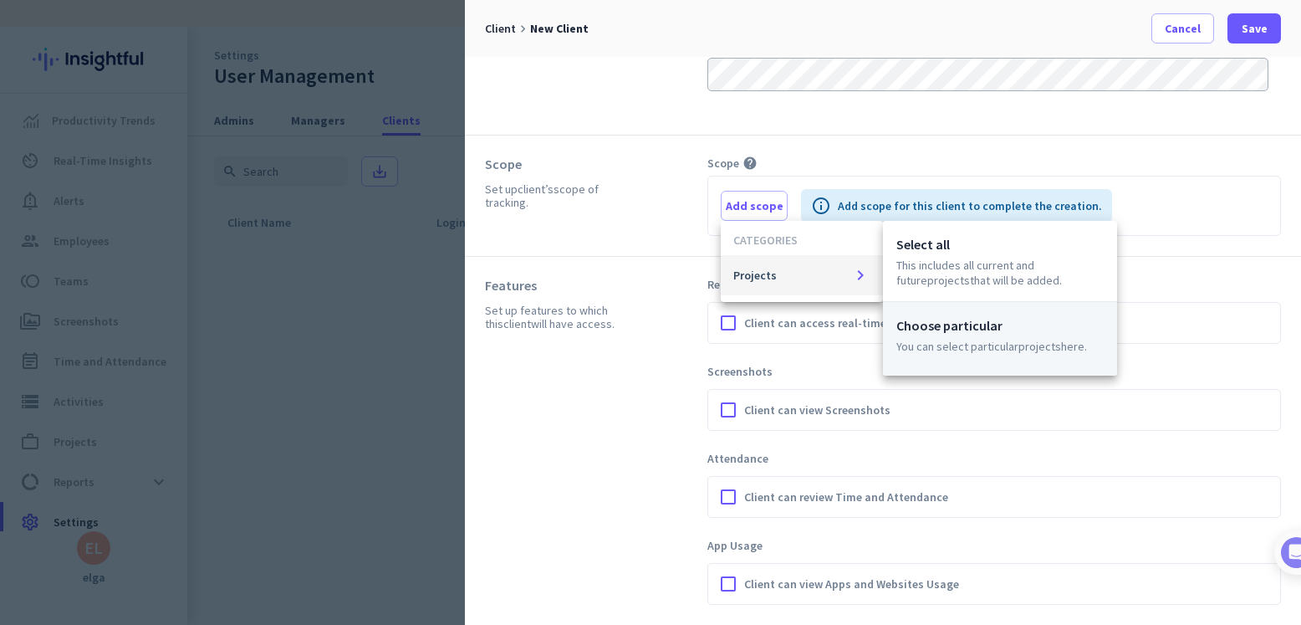
click at [932, 338] on div "Choose particular You can select particular Projects here." at bounding box center [1000, 339] width 234 height 74
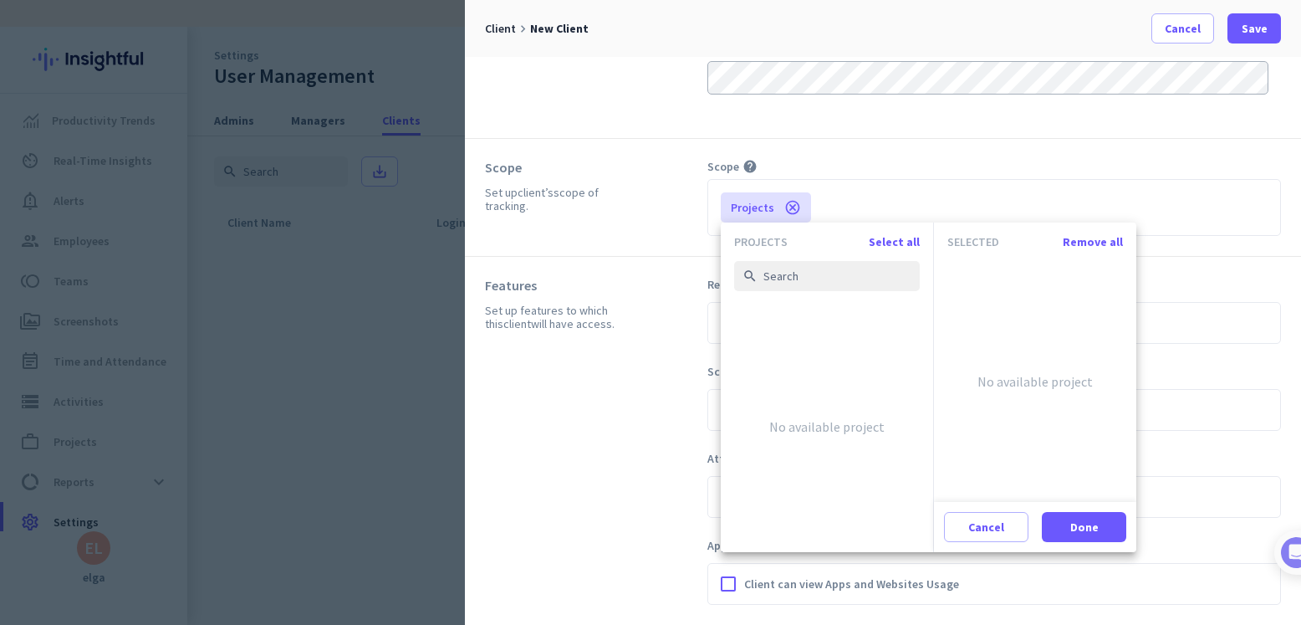
click at [989, 137] on div at bounding box center [650, 312] width 1301 height 625
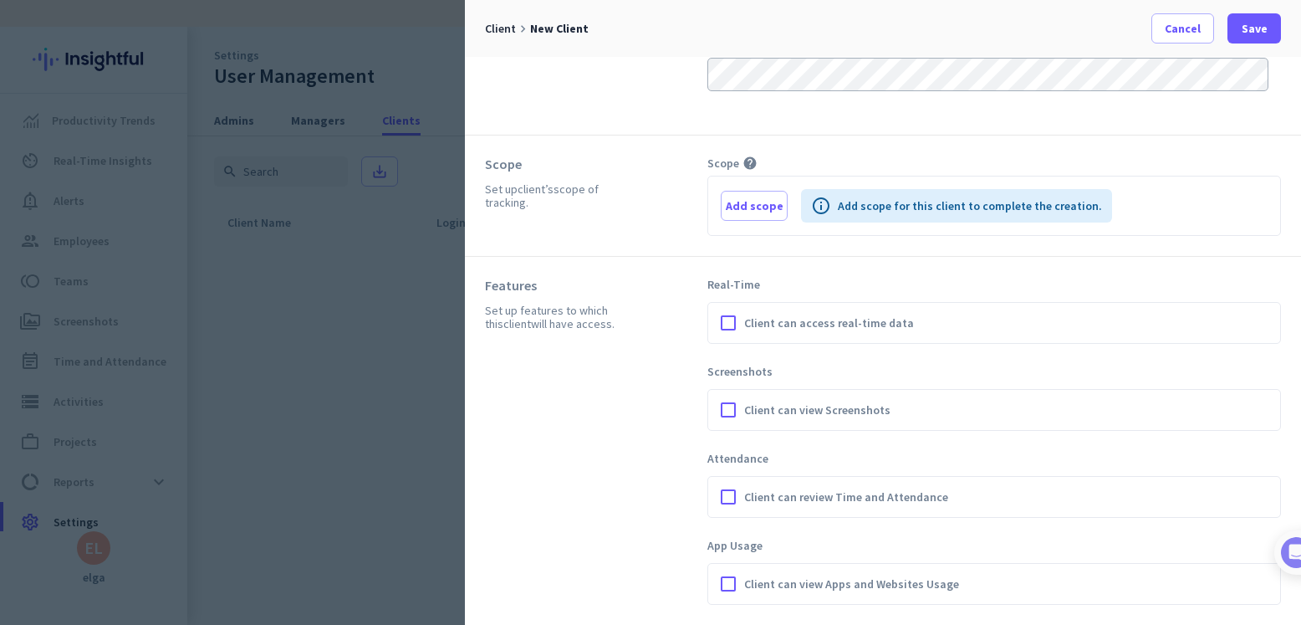
click at [374, 269] on div at bounding box center [650, 312] width 1301 height 625
